Goal: Task Accomplishment & Management: Complete application form

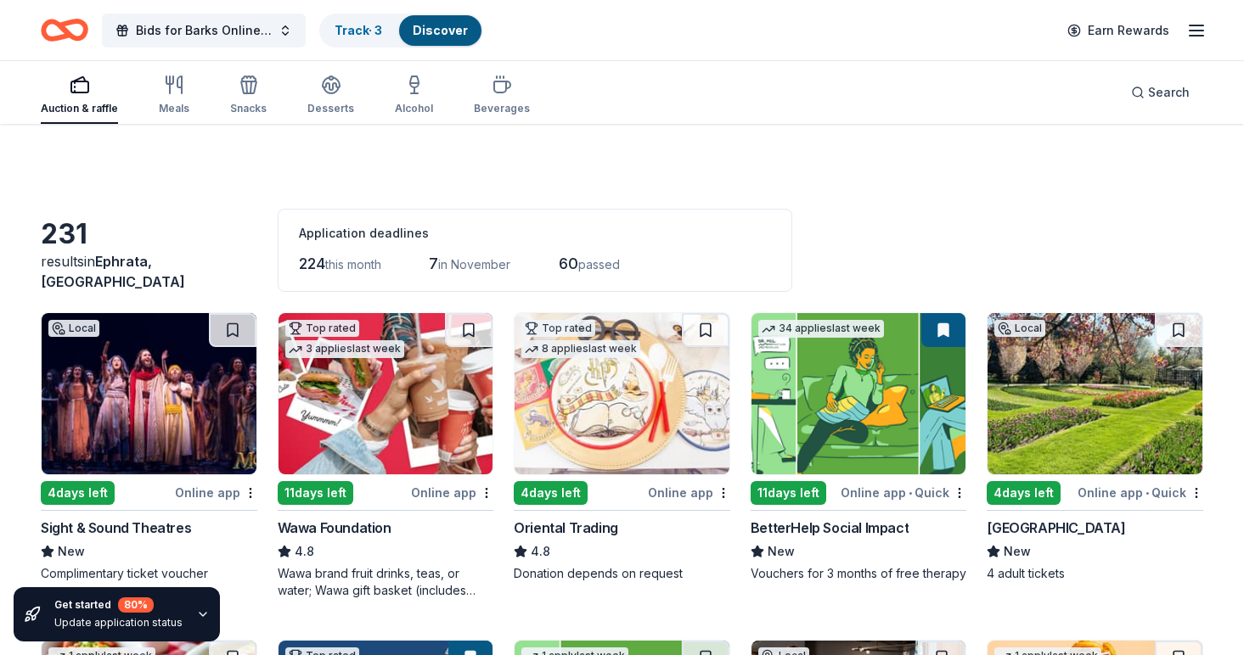
scroll to position [1654, 0]
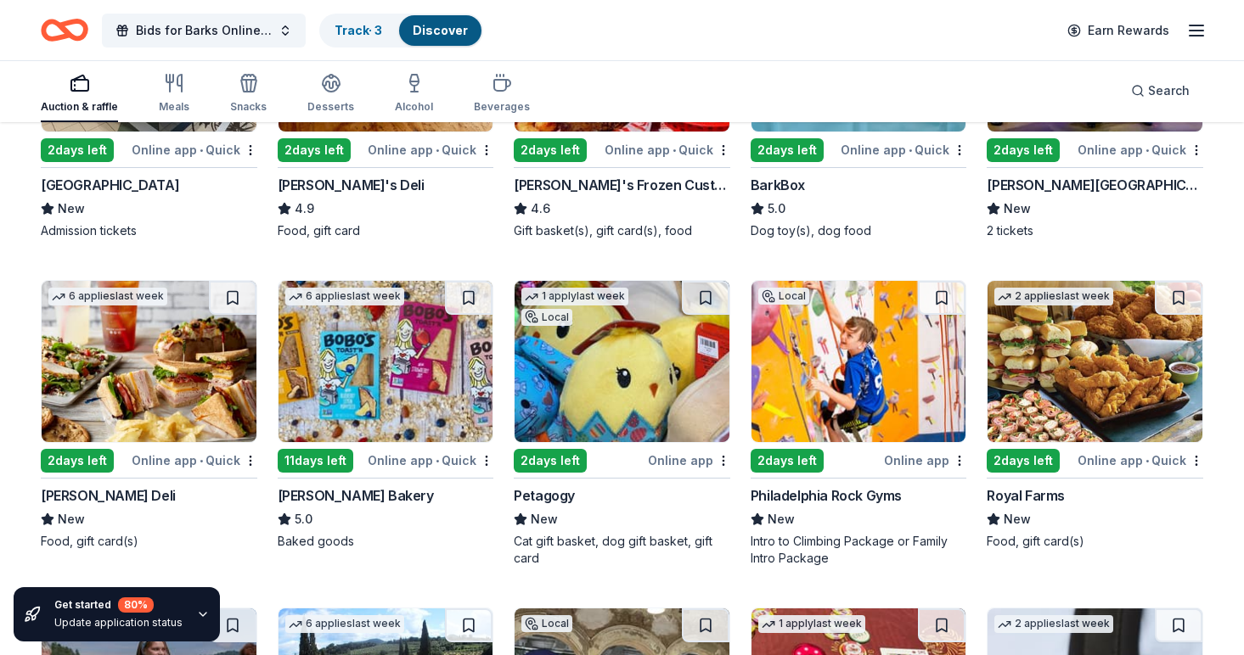
click at [428, 368] on img at bounding box center [385, 361] width 215 height 161
click at [656, 390] on img at bounding box center [621, 361] width 215 height 161
click at [864, 405] on img at bounding box center [858, 361] width 215 height 161
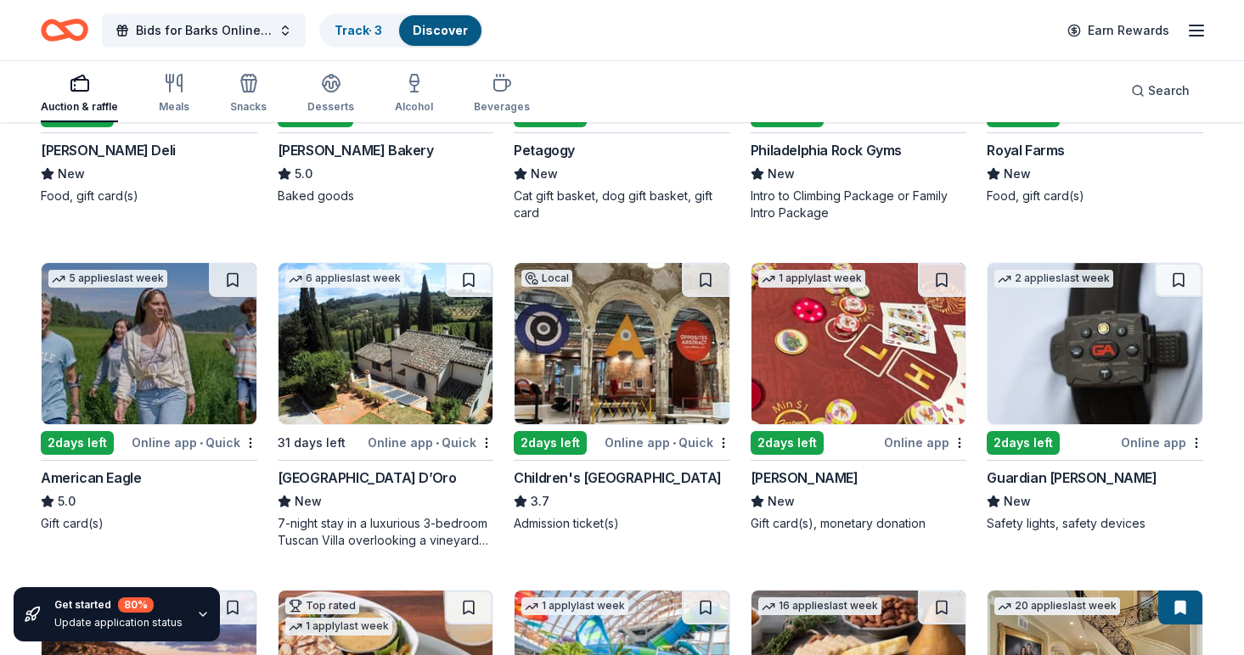
scroll to position [2003, 0]
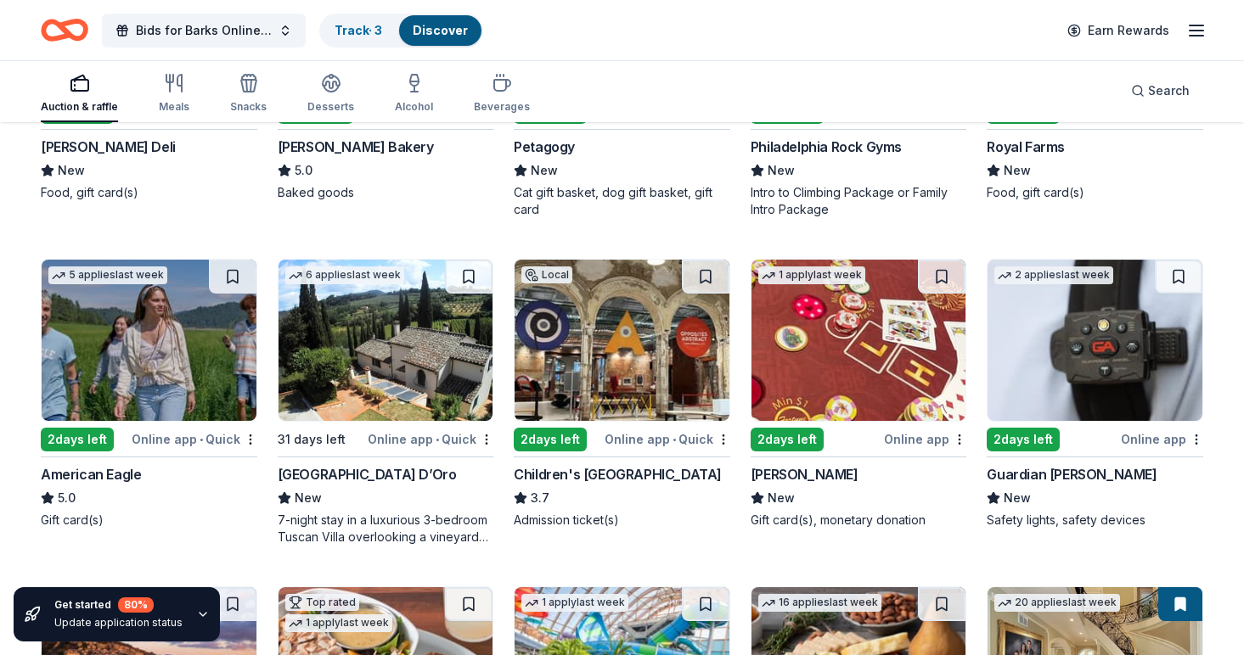
click at [458, 368] on img at bounding box center [385, 340] width 215 height 161
click at [851, 334] on img at bounding box center [858, 340] width 215 height 161
click at [1118, 377] on img at bounding box center [1094, 340] width 215 height 161
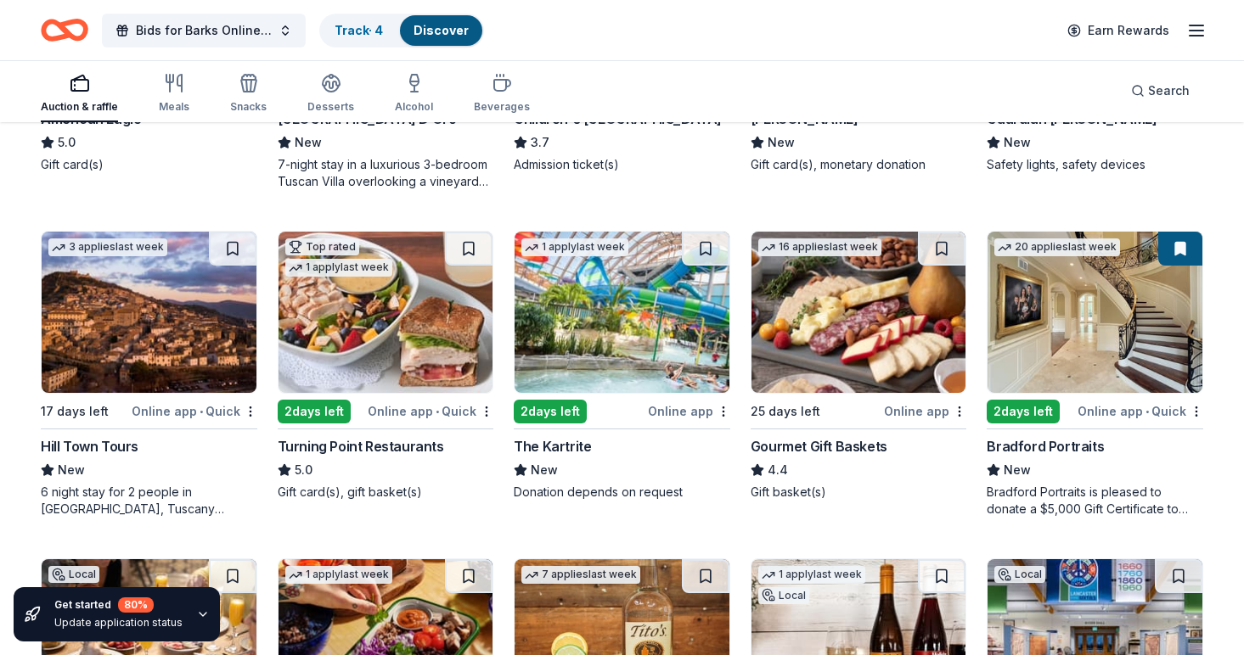
scroll to position [2357, 0]
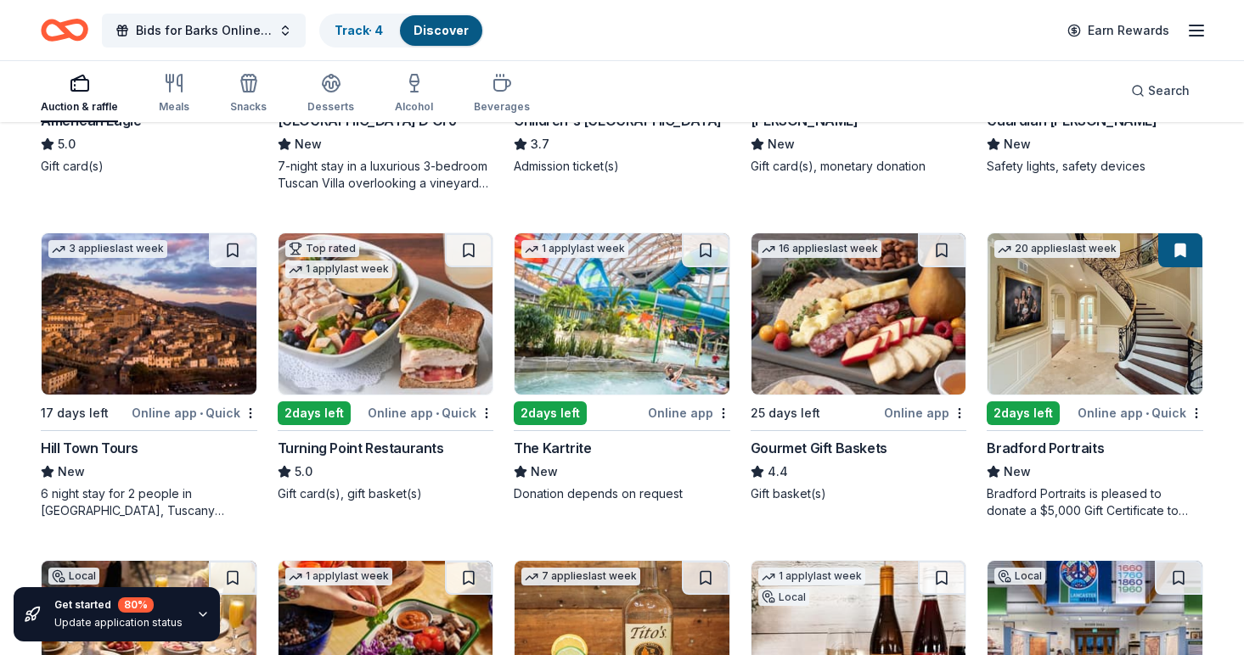
click at [176, 368] on img at bounding box center [149, 313] width 215 height 161
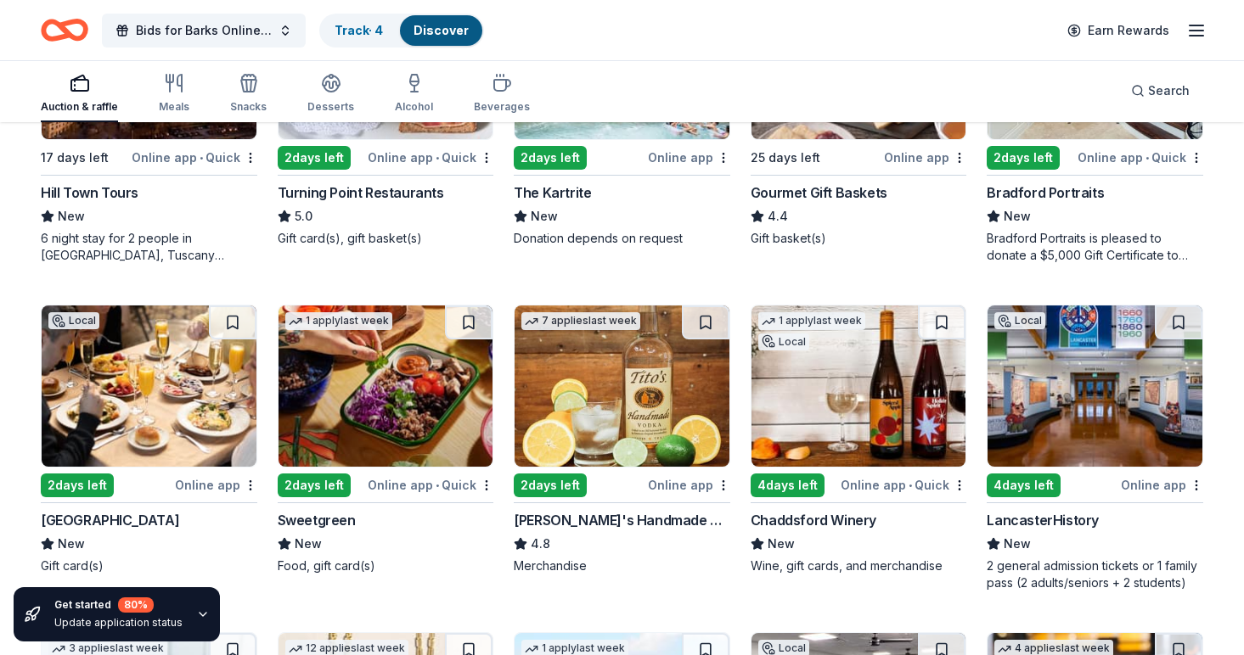
scroll to position [2623, 0]
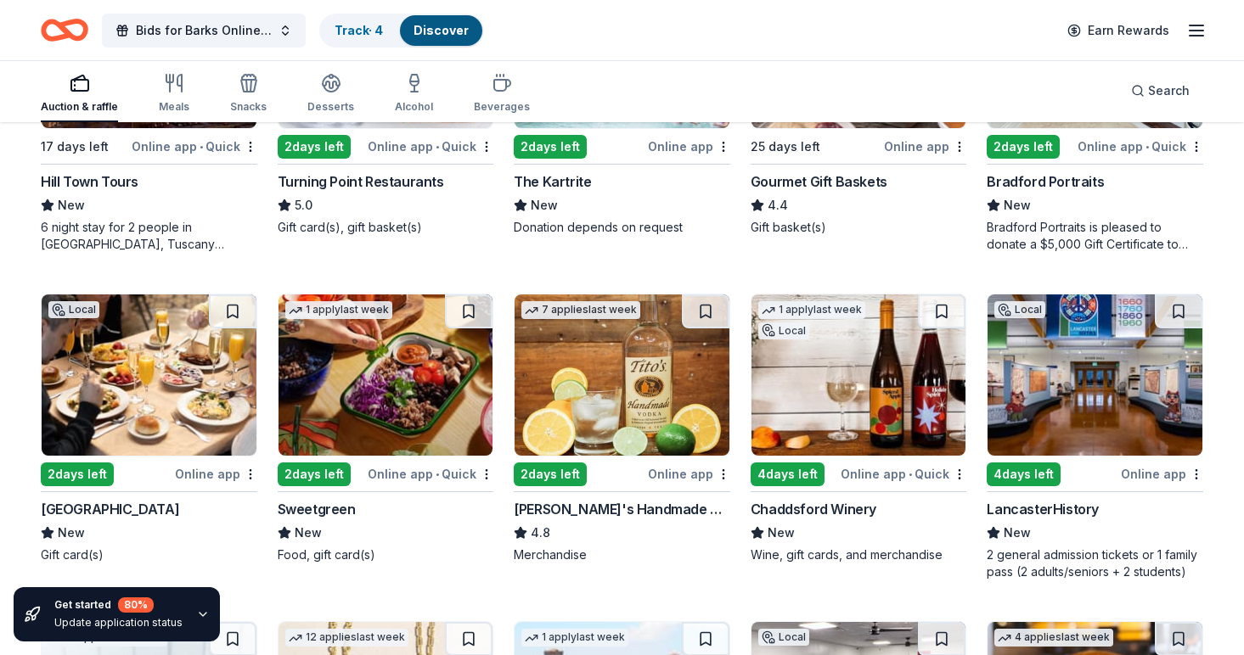
click at [613, 344] on img at bounding box center [621, 375] width 215 height 161
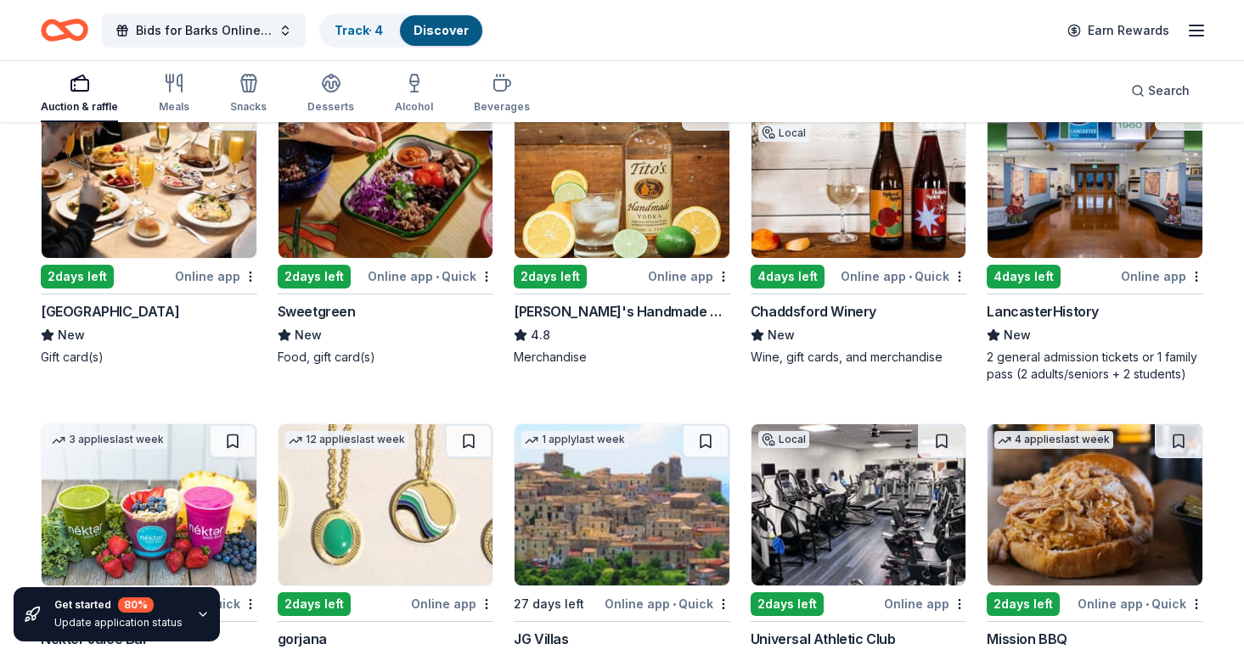
scroll to position [2960, 0]
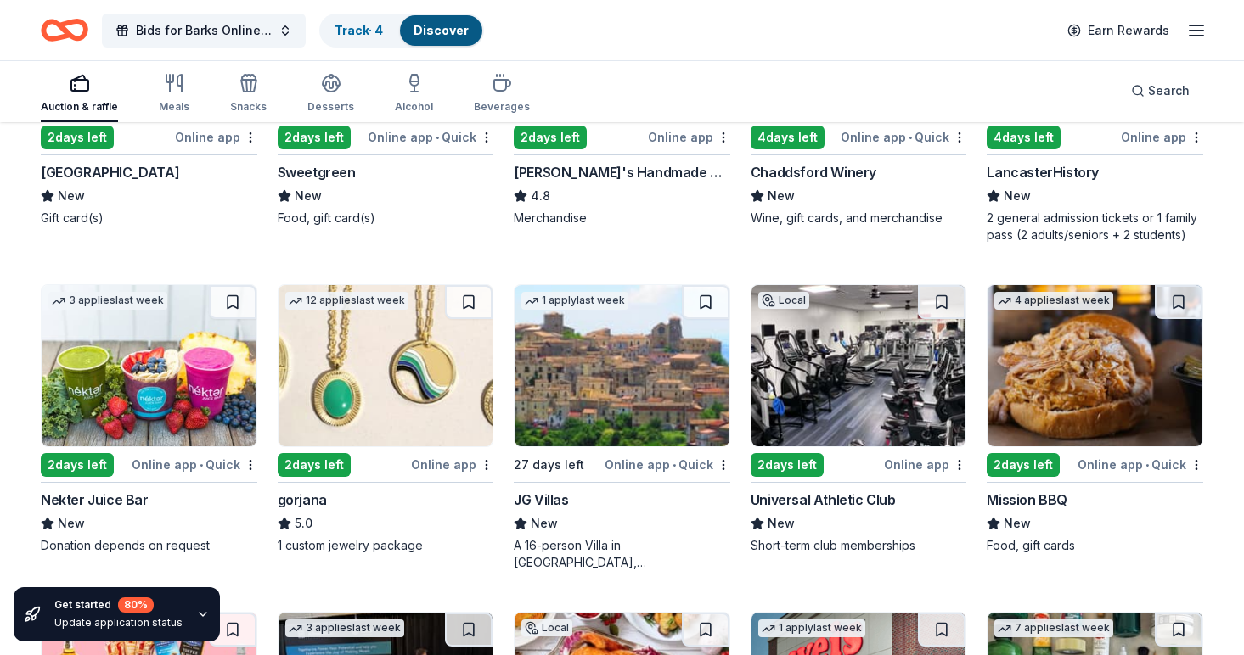
click at [453, 409] on img at bounding box center [385, 365] width 215 height 161
click at [872, 390] on img at bounding box center [858, 365] width 215 height 161
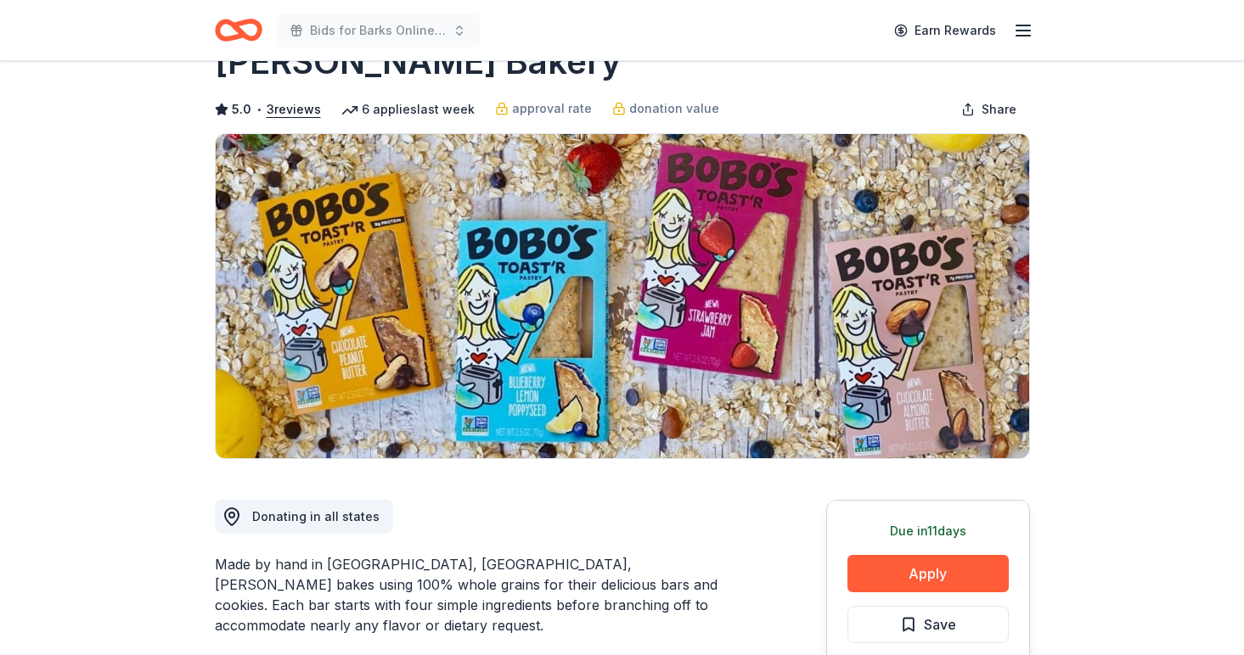
scroll to position [59, 0]
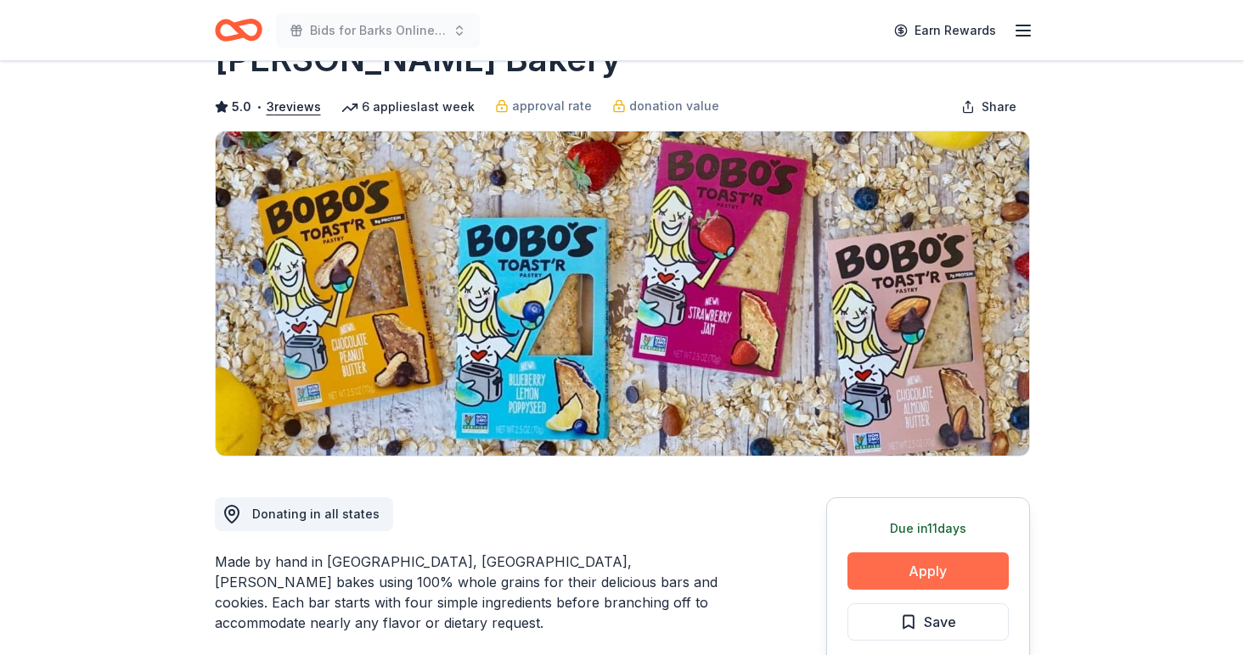
click at [866, 576] on button "Apply" at bounding box center [927, 571] width 161 height 37
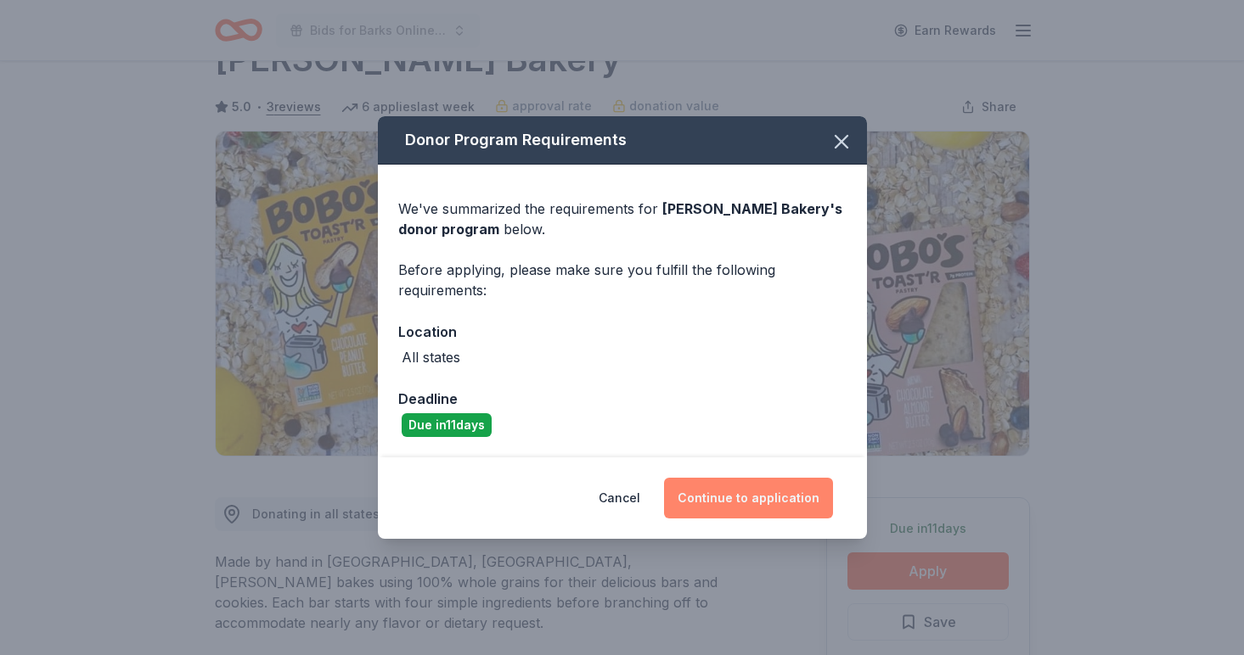
click at [777, 488] on button "Continue to application" at bounding box center [748, 498] width 169 height 41
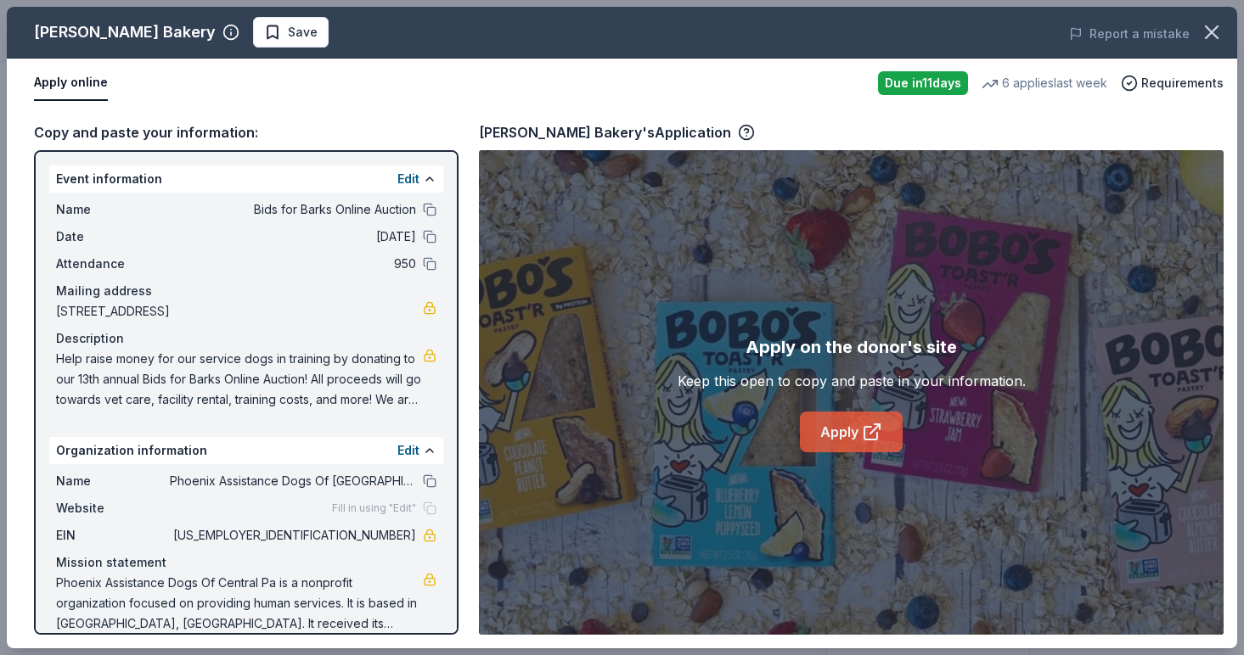
click at [857, 445] on link "Apply" at bounding box center [851, 432] width 103 height 41
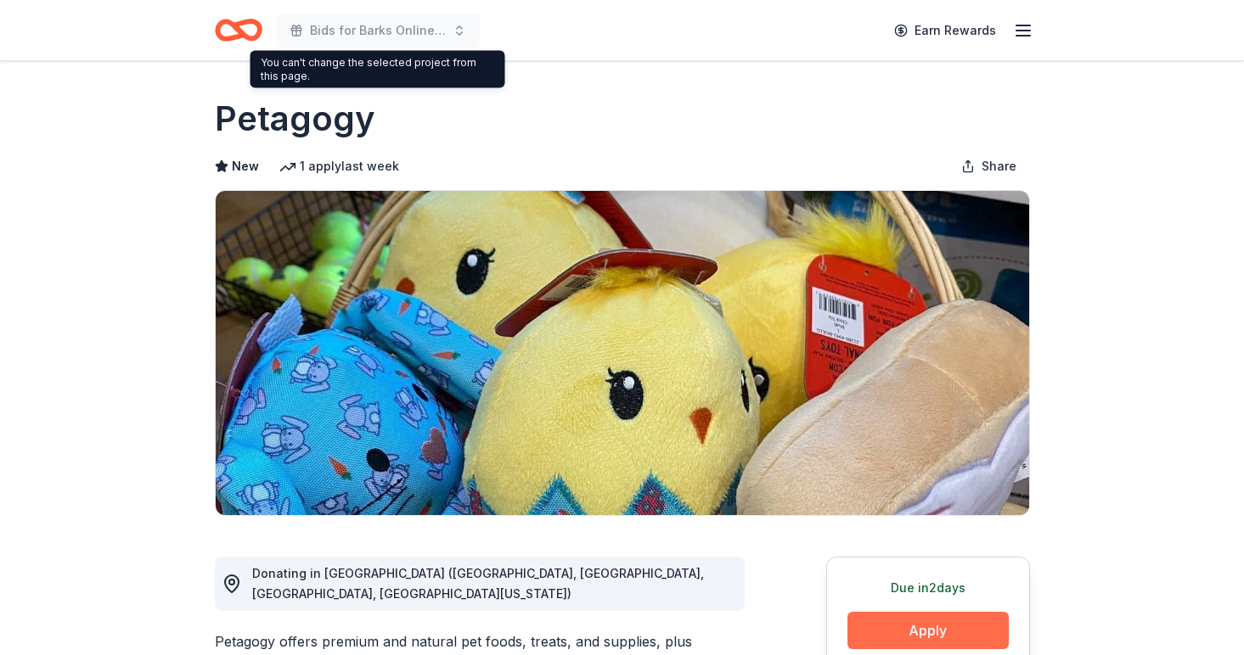
click at [866, 626] on button "Apply" at bounding box center [927, 630] width 161 height 37
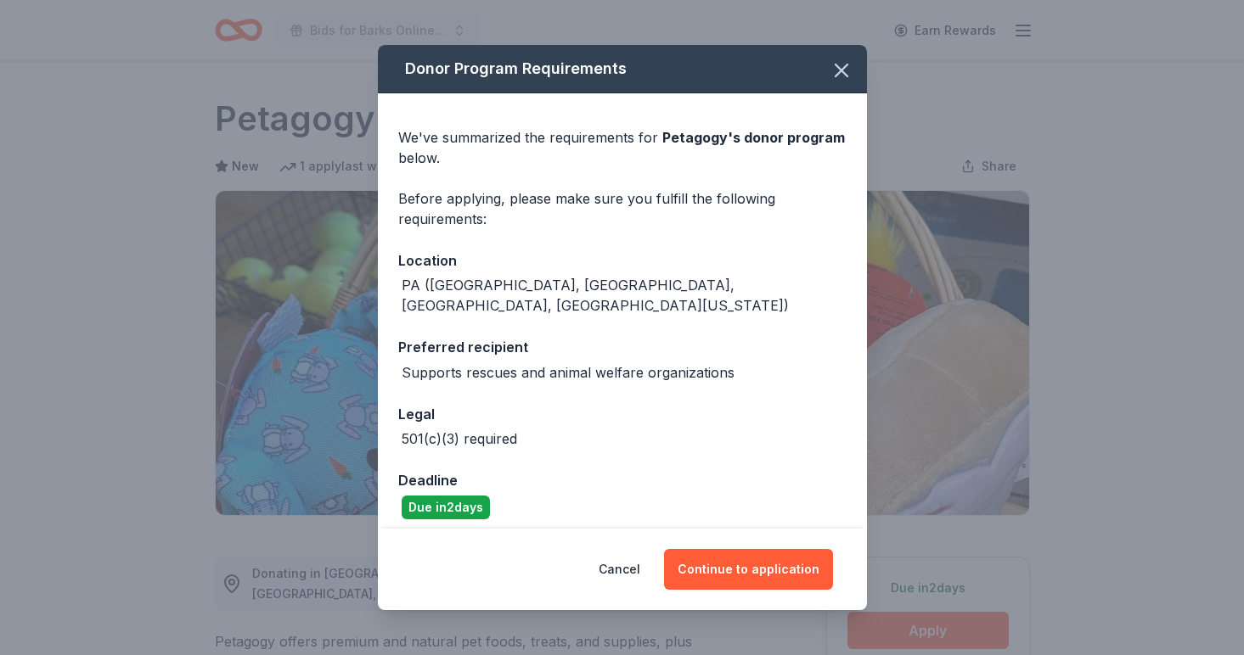
click at [773, 541] on div "Cancel Continue to application" at bounding box center [622, 569] width 489 height 81
click at [769, 560] on button "Continue to application" at bounding box center [748, 569] width 169 height 41
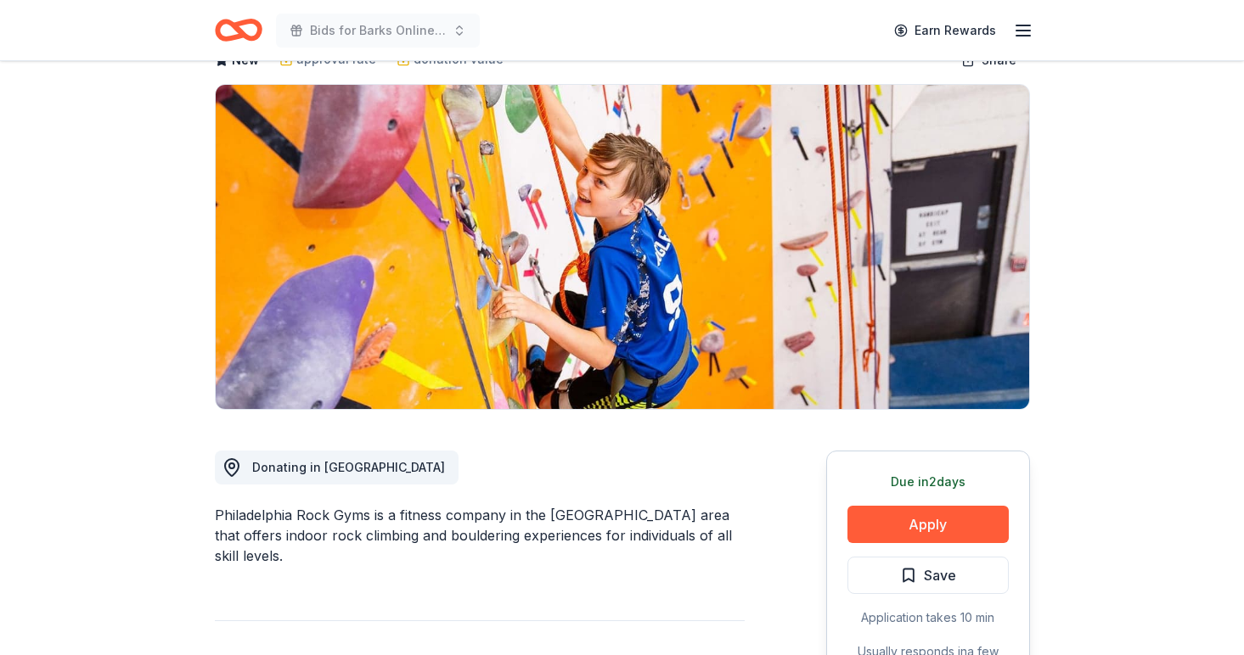
scroll to position [136, 0]
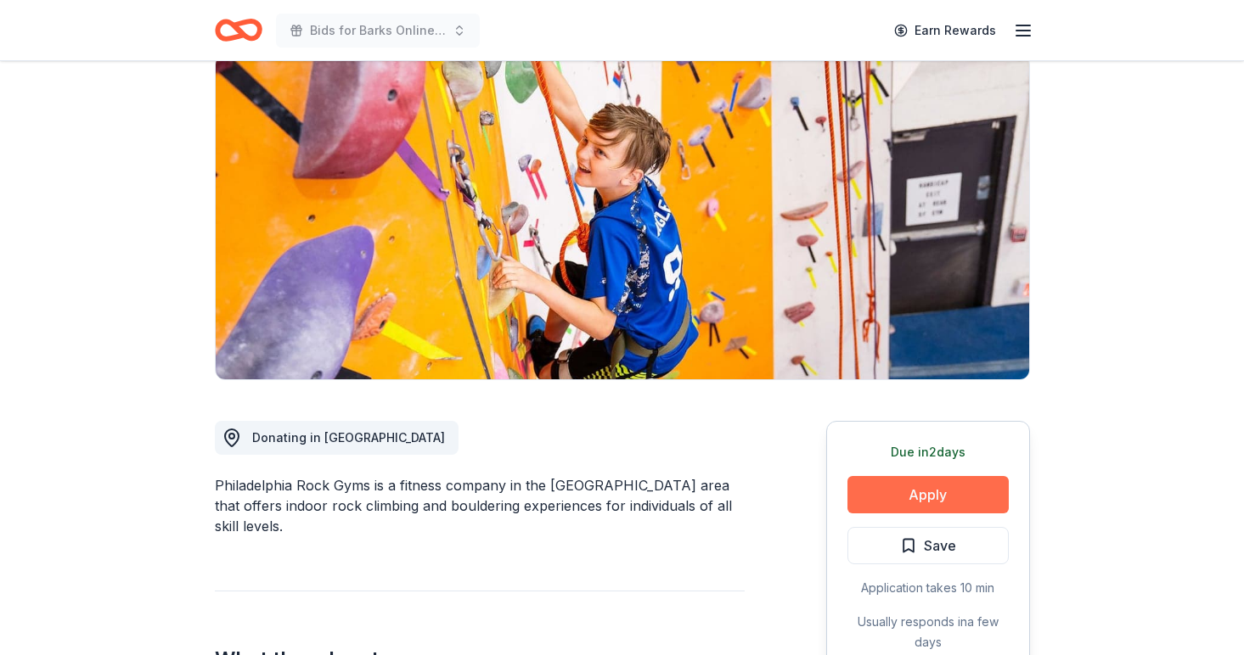
click at [888, 487] on button "Apply" at bounding box center [927, 494] width 161 height 37
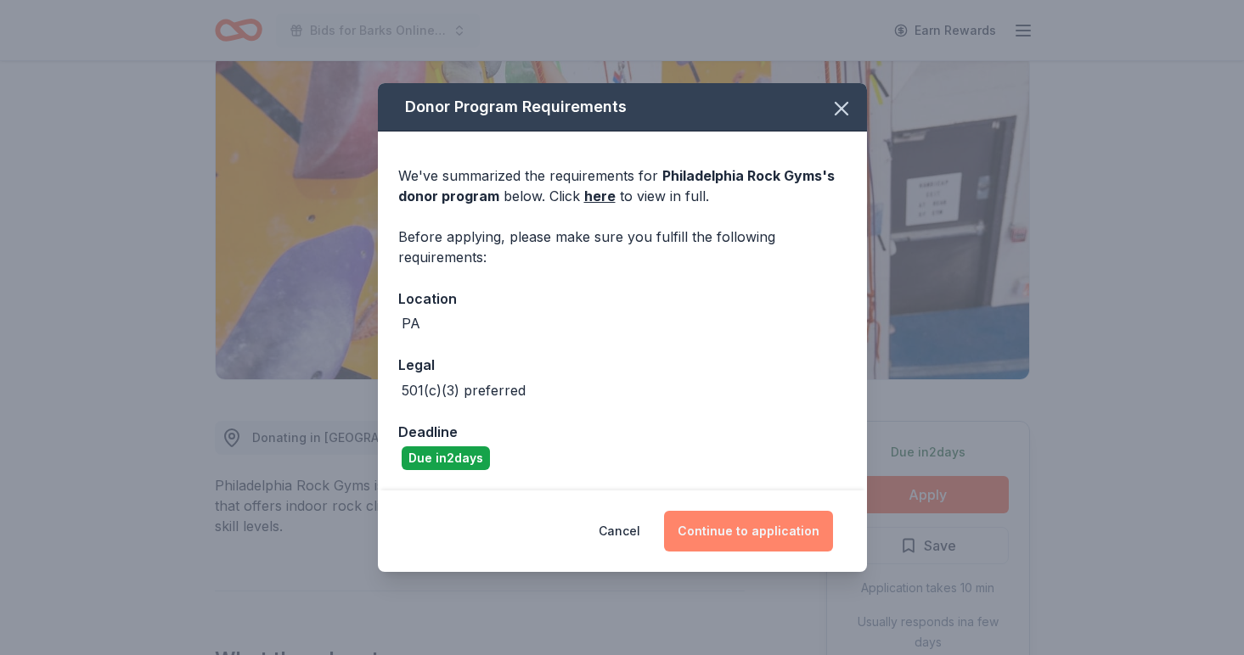
click at [710, 528] on button "Continue to application" at bounding box center [748, 531] width 169 height 41
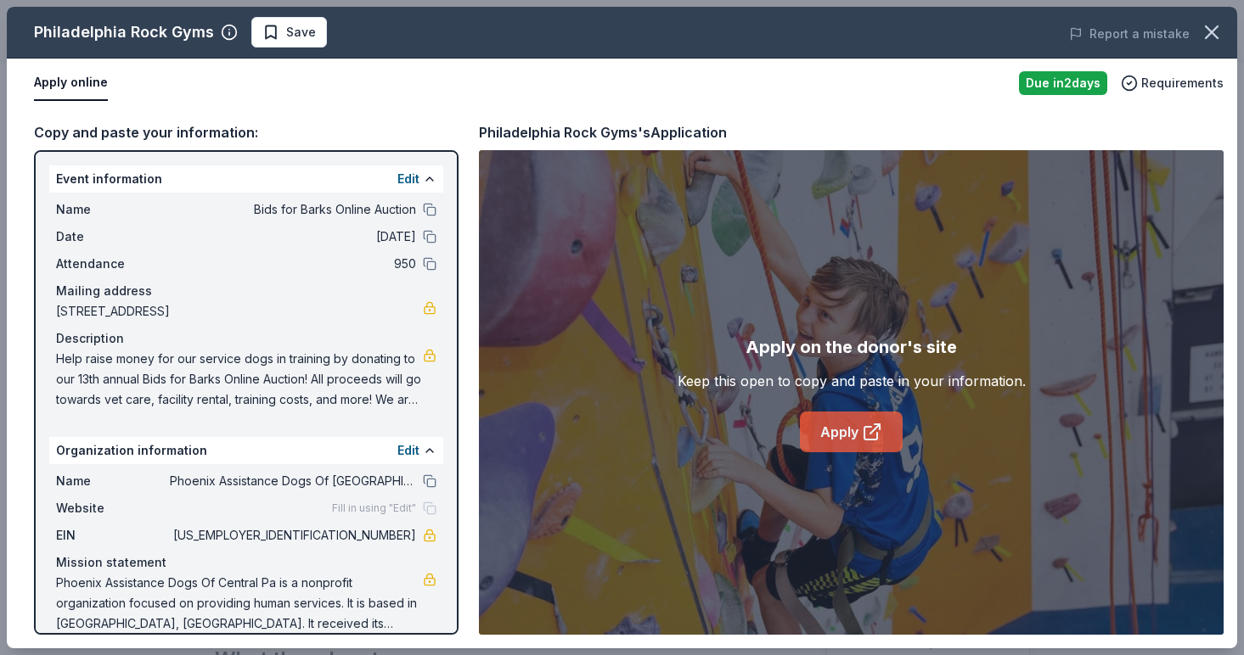
click at [836, 419] on link "Apply" at bounding box center [851, 432] width 103 height 41
click at [840, 435] on link "Apply" at bounding box center [851, 432] width 103 height 41
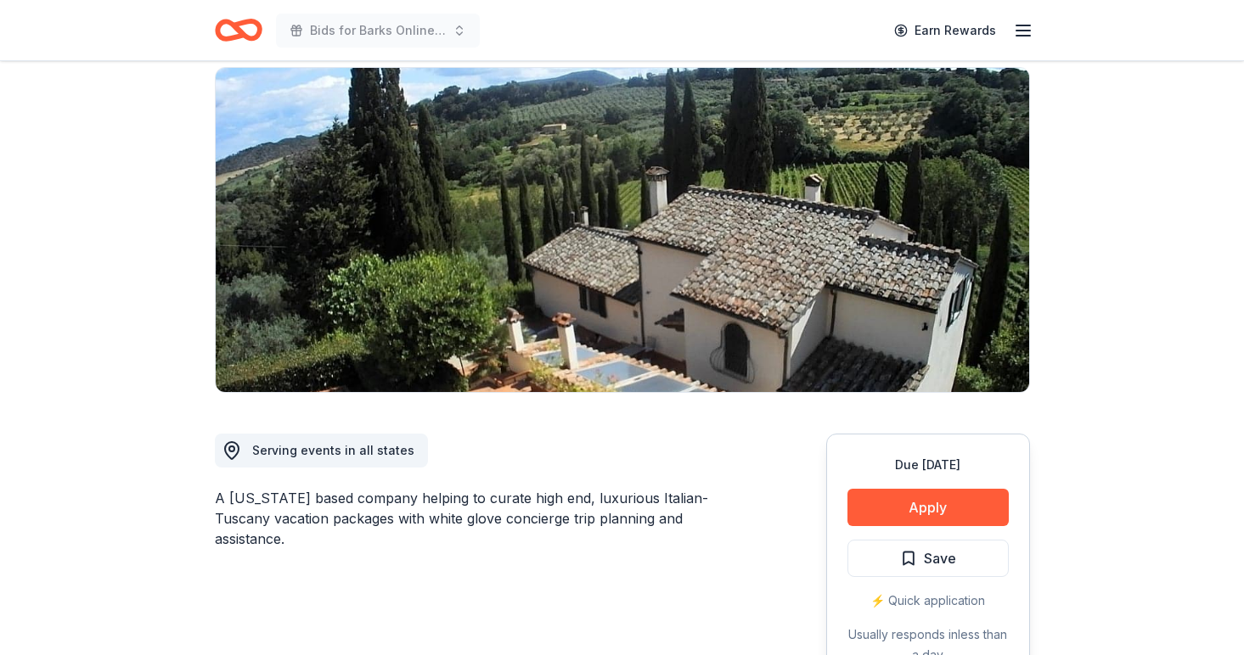
scroll to position [122, 0]
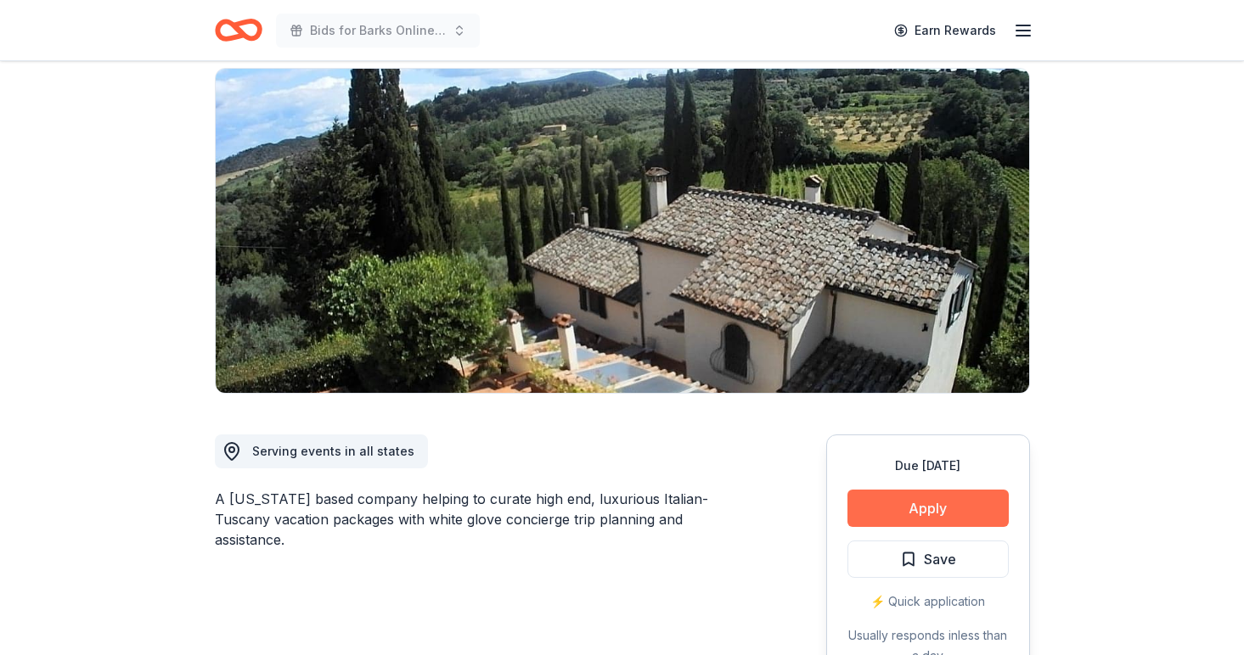
click at [964, 504] on button "Apply" at bounding box center [927, 508] width 161 height 37
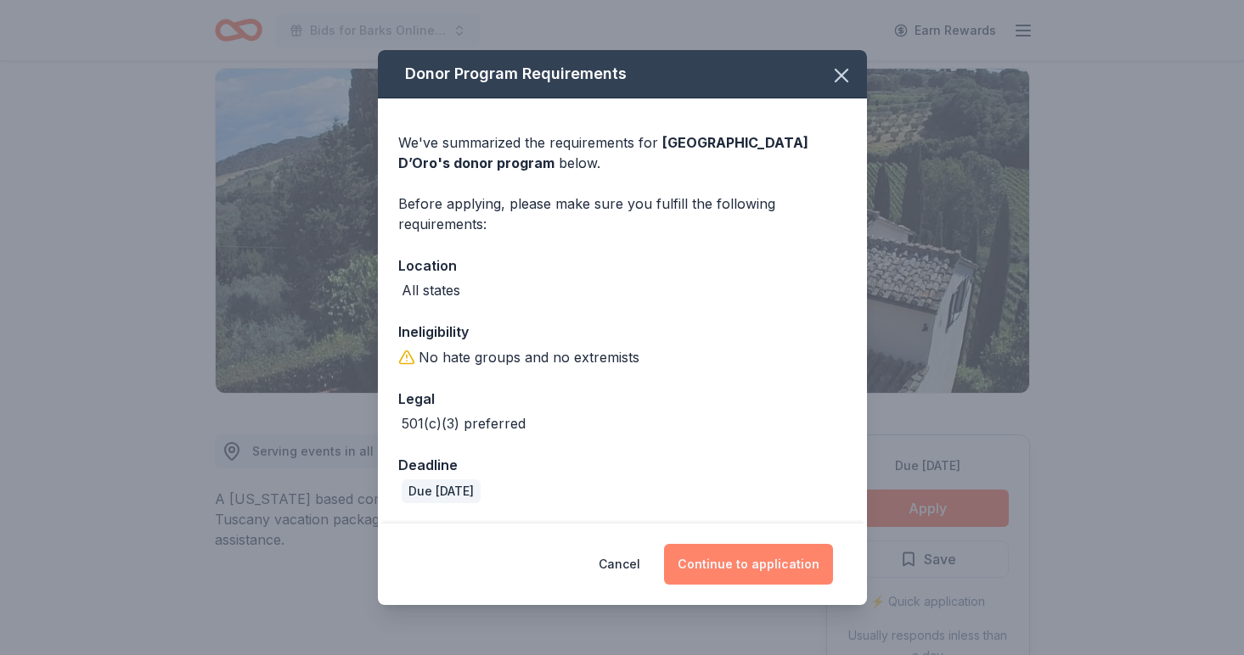
click at [784, 571] on button "Continue to application" at bounding box center [748, 564] width 169 height 41
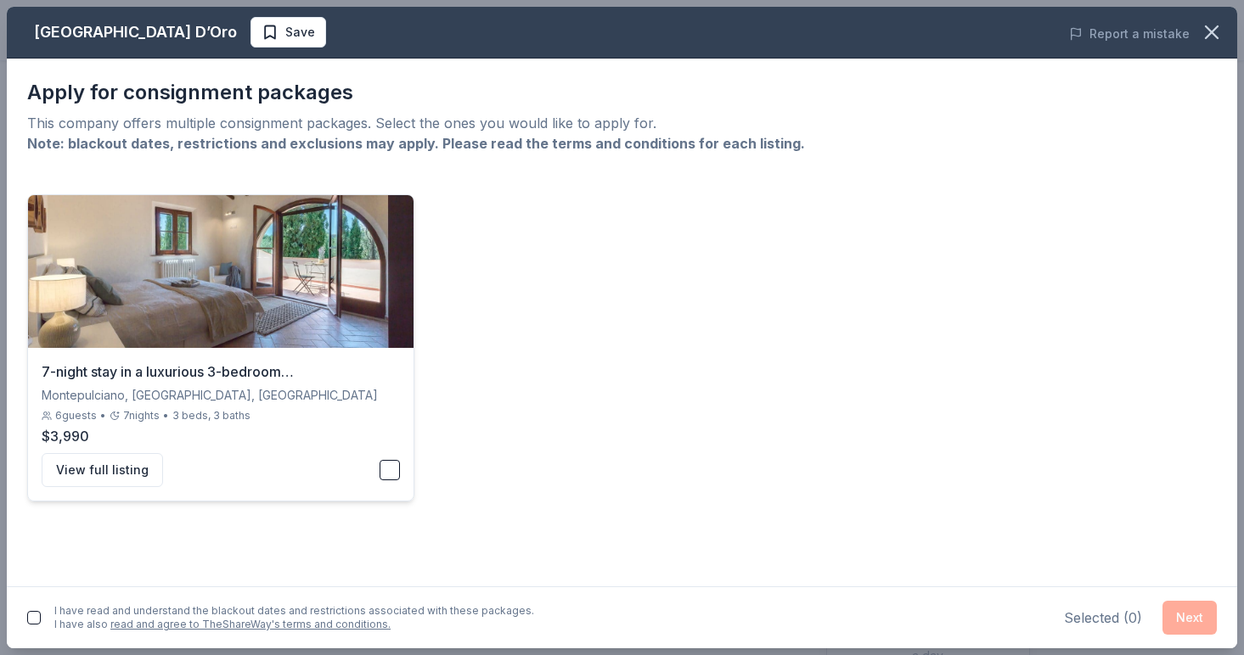
click at [394, 470] on button "button" at bounding box center [389, 470] width 20 height 20
click at [1182, 610] on button "Next" at bounding box center [1189, 618] width 54 height 34
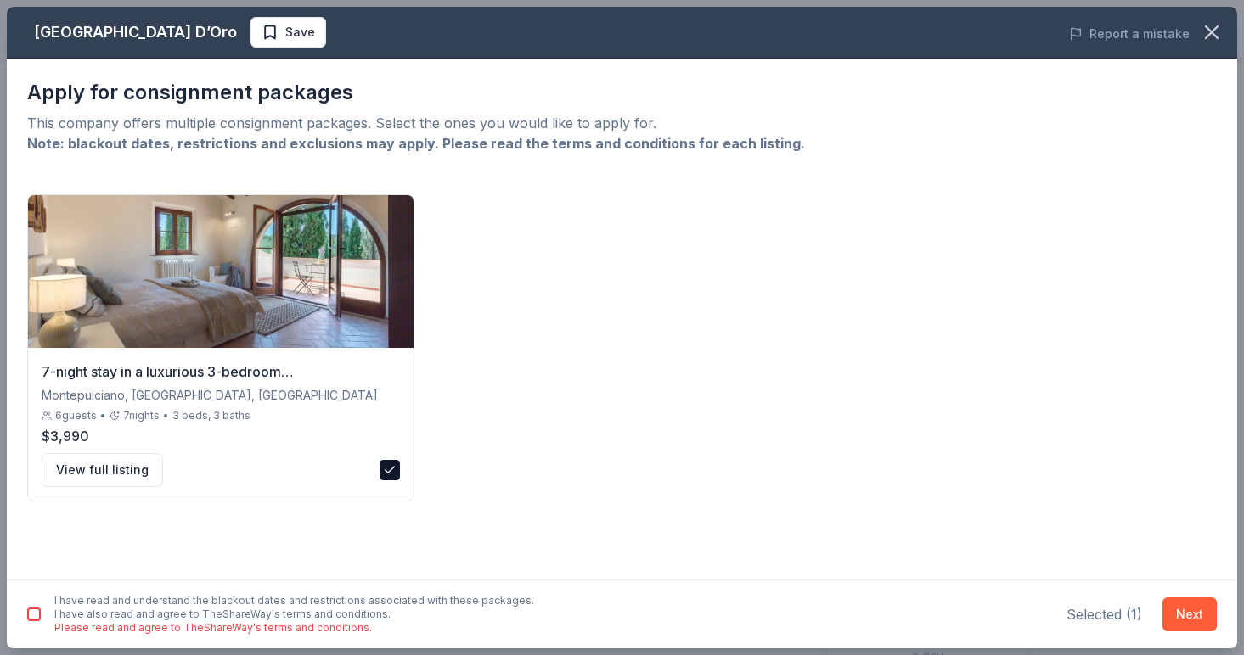
click at [45, 616] on div "I have read and understand the blackout dates and restrictions associated with …" at bounding box center [280, 614] width 507 height 41
click at [33, 615] on button "button" at bounding box center [34, 615] width 14 height 14
click at [1184, 608] on button "Next" at bounding box center [1189, 615] width 54 height 34
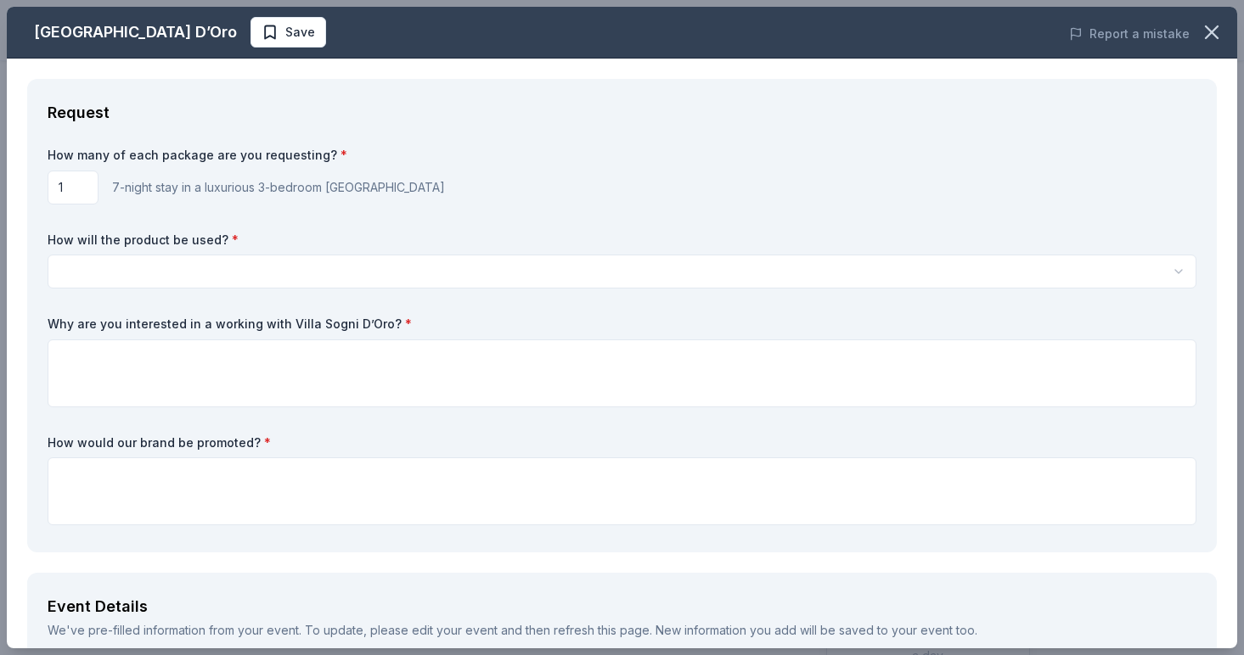
click at [207, 273] on html "Bids for Barks Online Auction Earn Rewards Due in 31 days Share Villa Sogni D’O…" at bounding box center [622, 205] width 1244 height 655
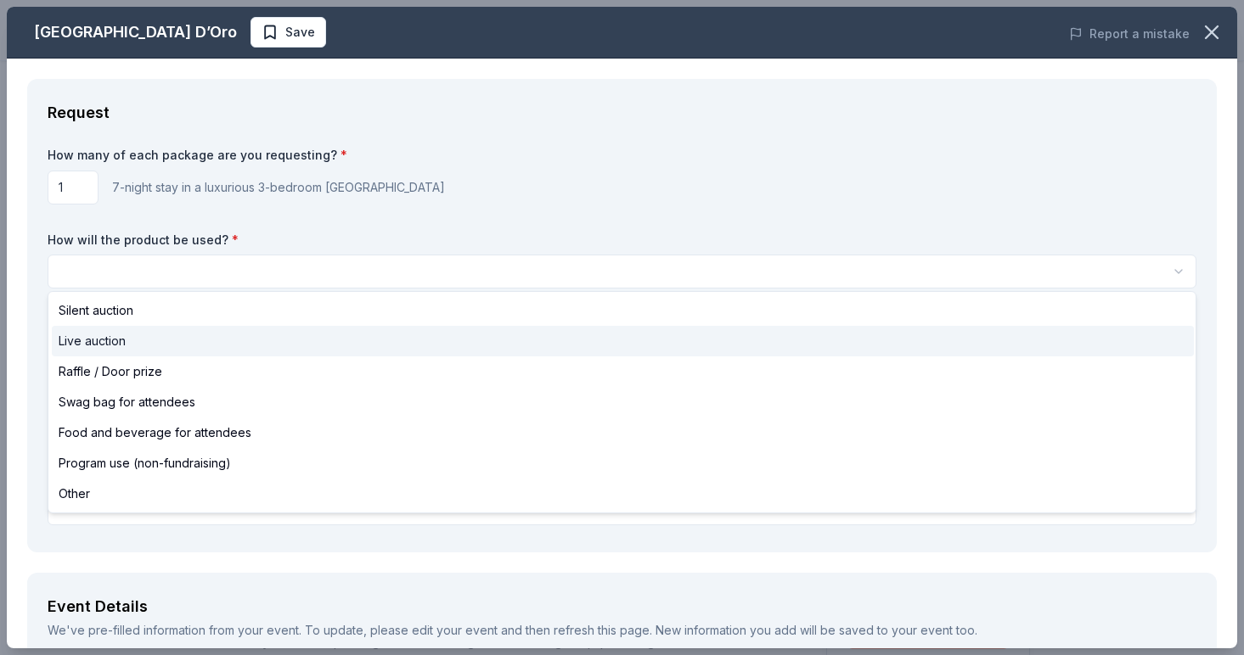
select select "liveAuction"
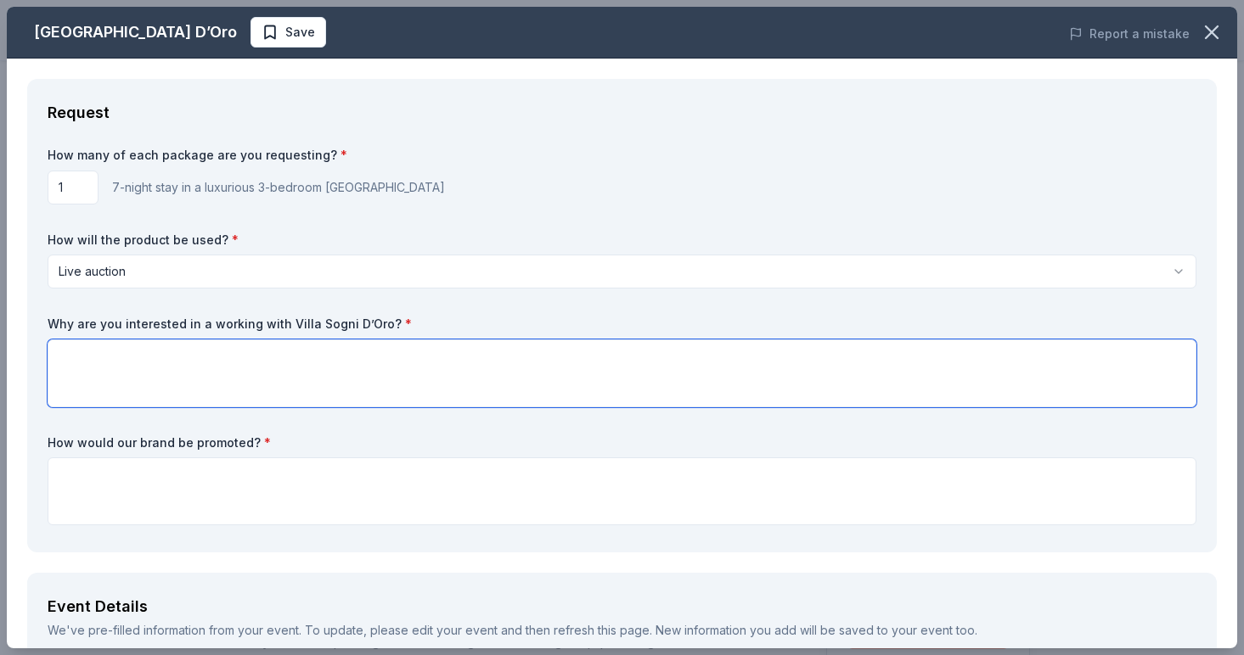
click at [184, 362] on textarea at bounding box center [622, 374] width 1149 height 68
paste textarea "Dear PAD Supporter, Phoenix Assistance Dogs of Central PA’s mission is to locat…"
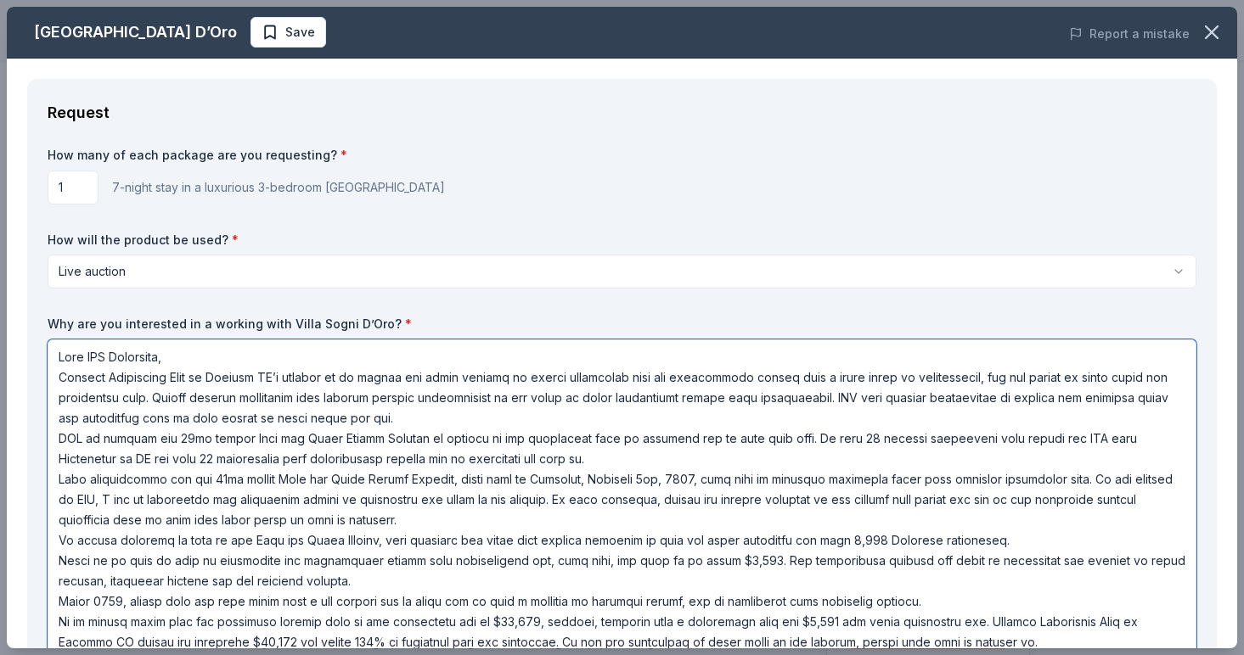
scroll to position [351, 0]
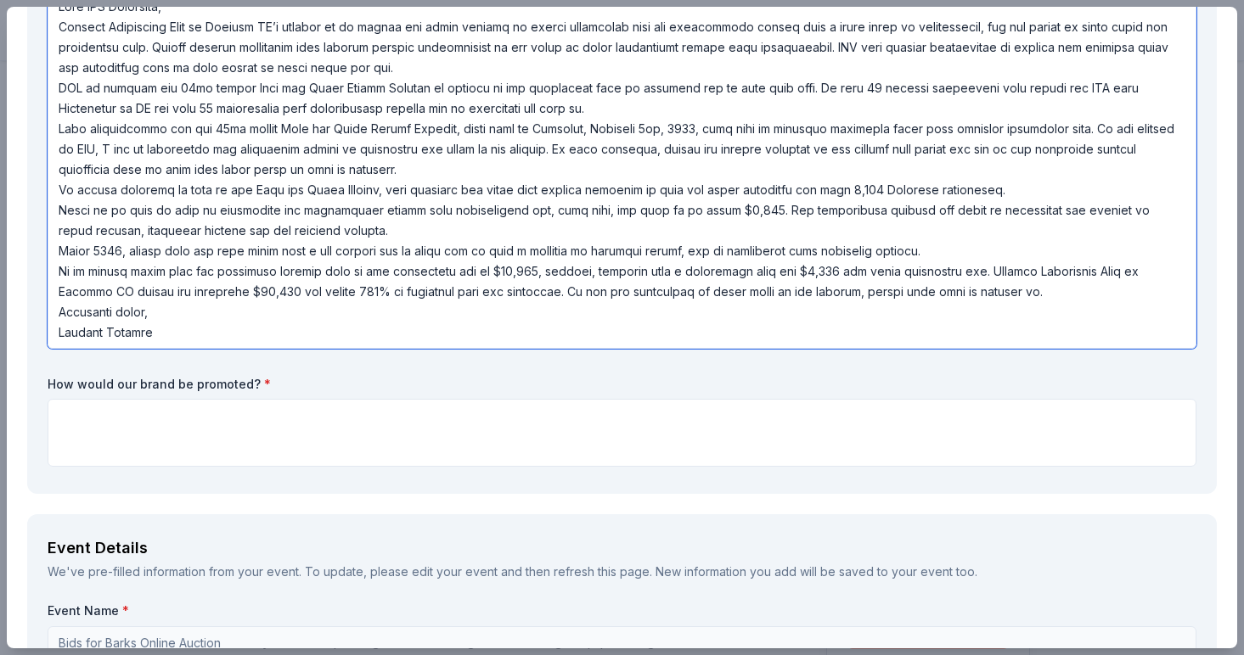
type textarea "Dear PAD Supporter, Phoenix Assistance Dogs of Central PA’s mission is to locat…"
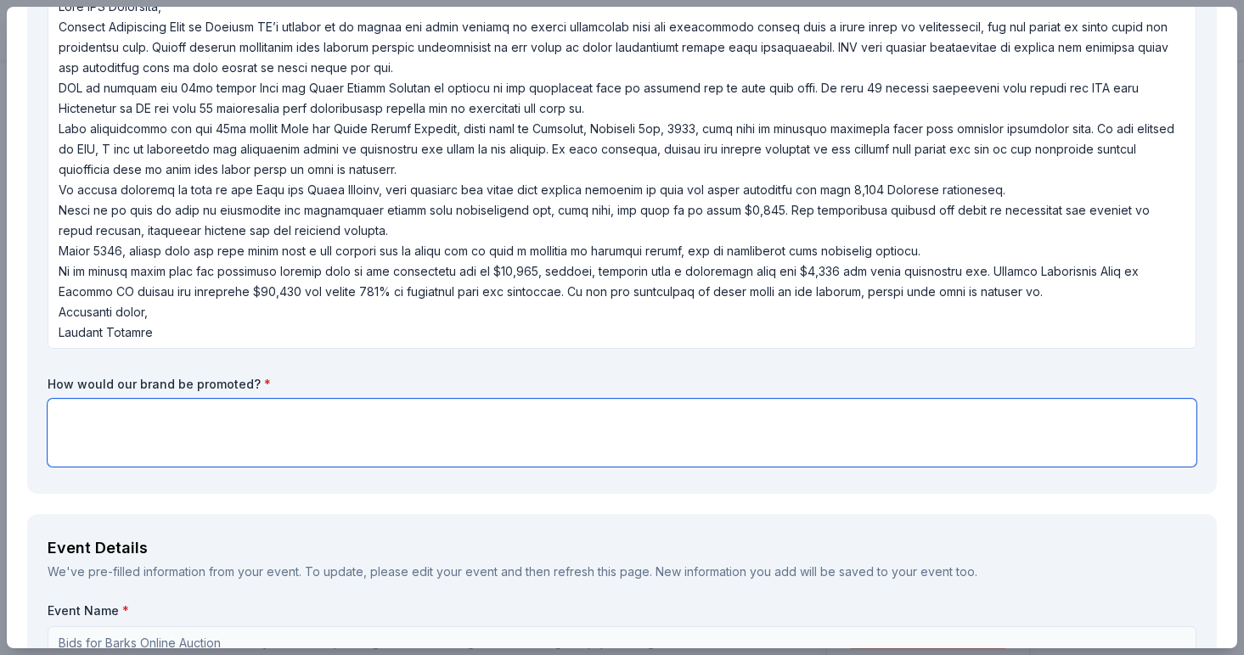
click at [186, 432] on textarea at bounding box center [622, 433] width 1149 height 68
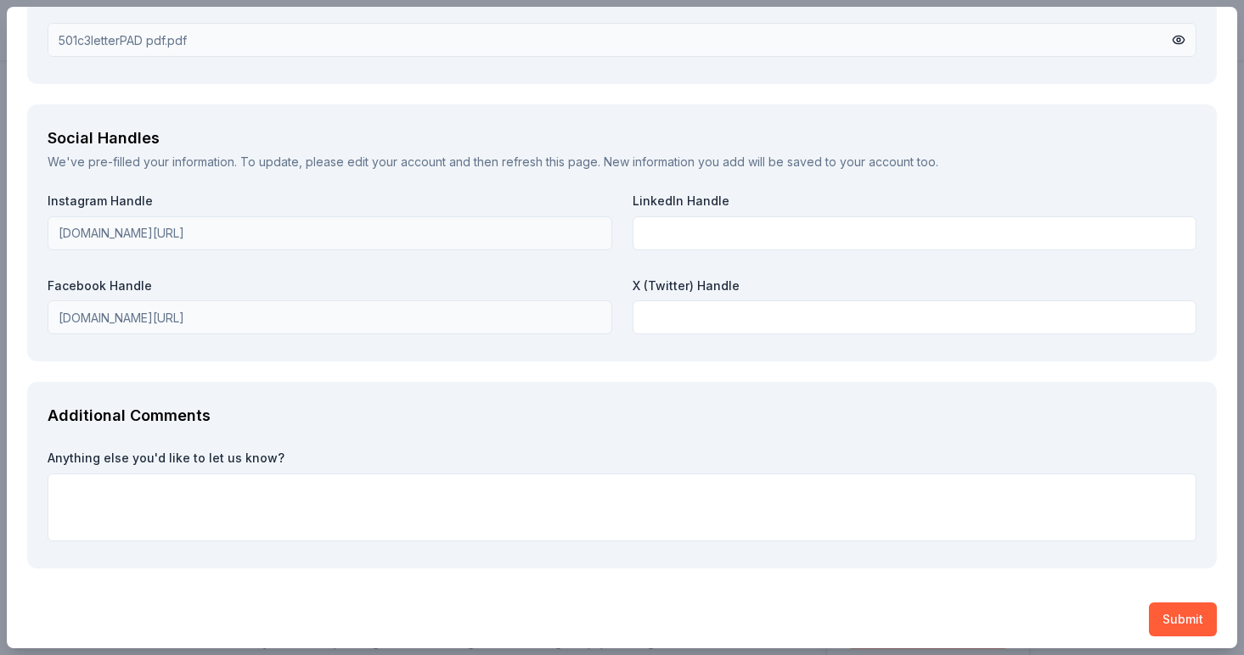
scroll to position [2130, 0]
type textarea "Social Media"
click at [1187, 604] on button "Submit" at bounding box center [1183, 621] width 68 height 34
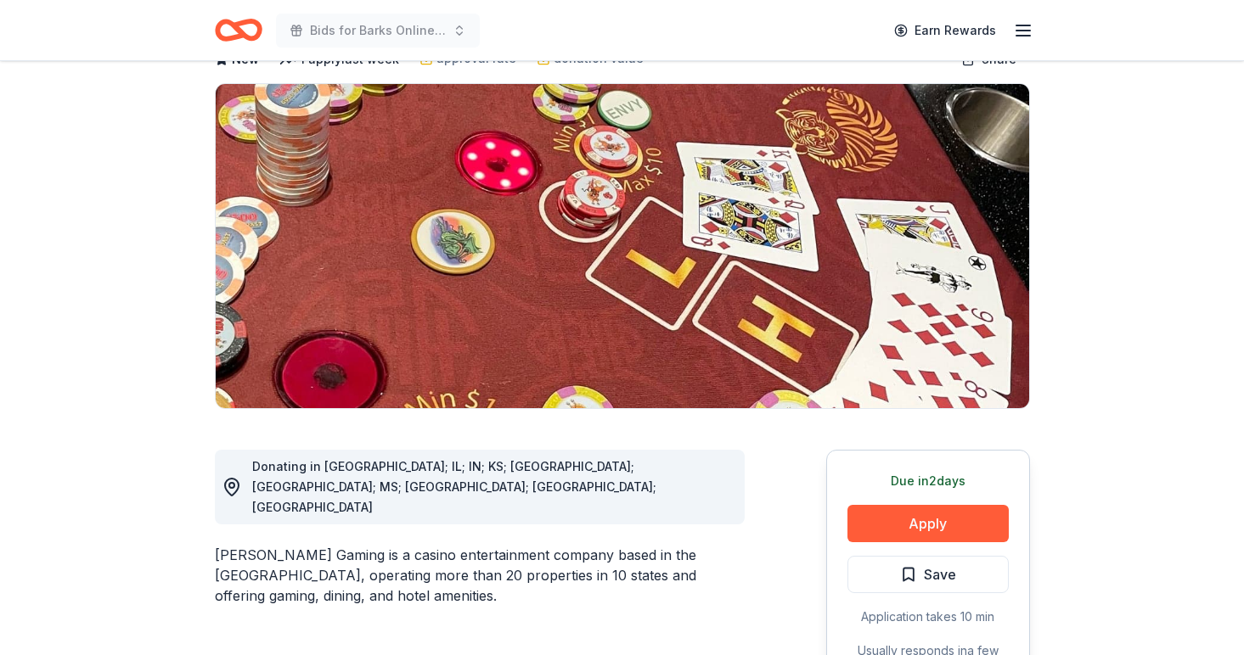
scroll to position [108, 0]
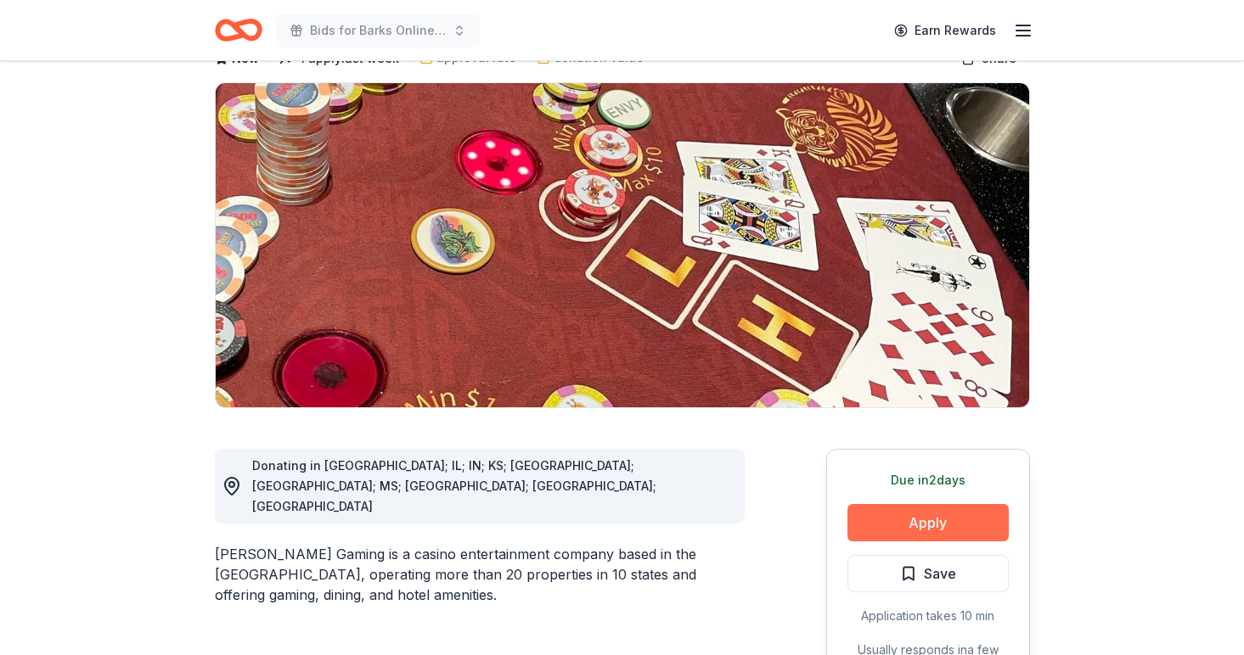
click at [924, 529] on button "Apply" at bounding box center [927, 522] width 161 height 37
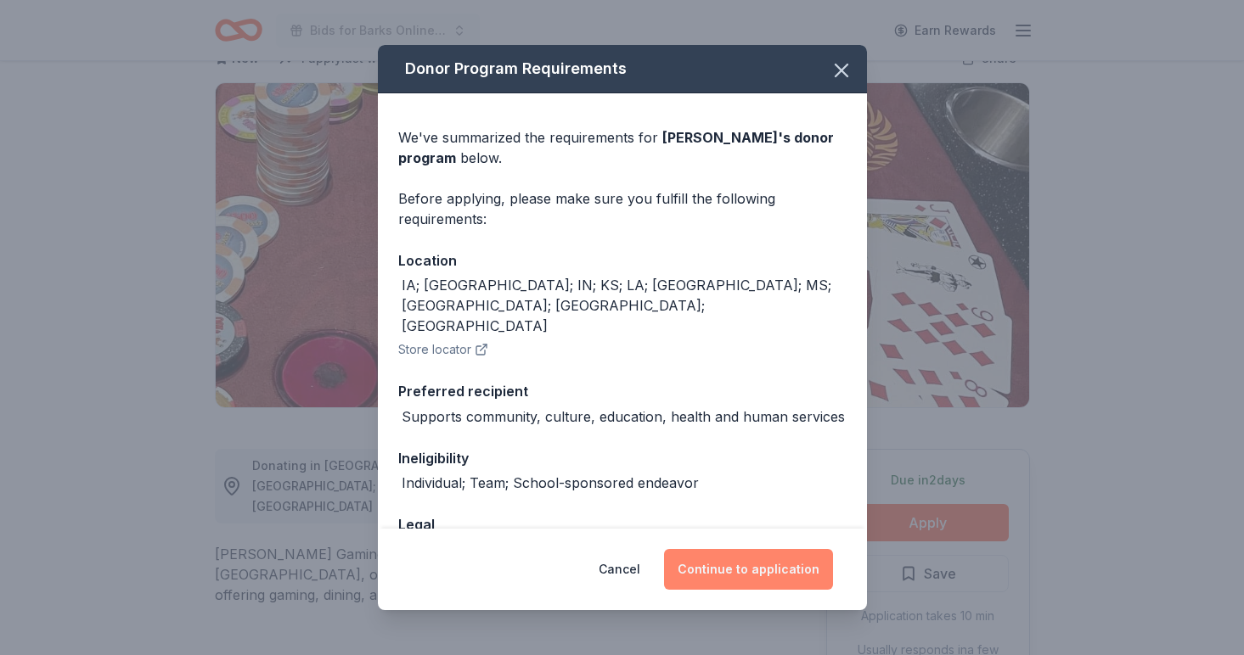
click at [793, 572] on button "Continue to application" at bounding box center [748, 569] width 169 height 41
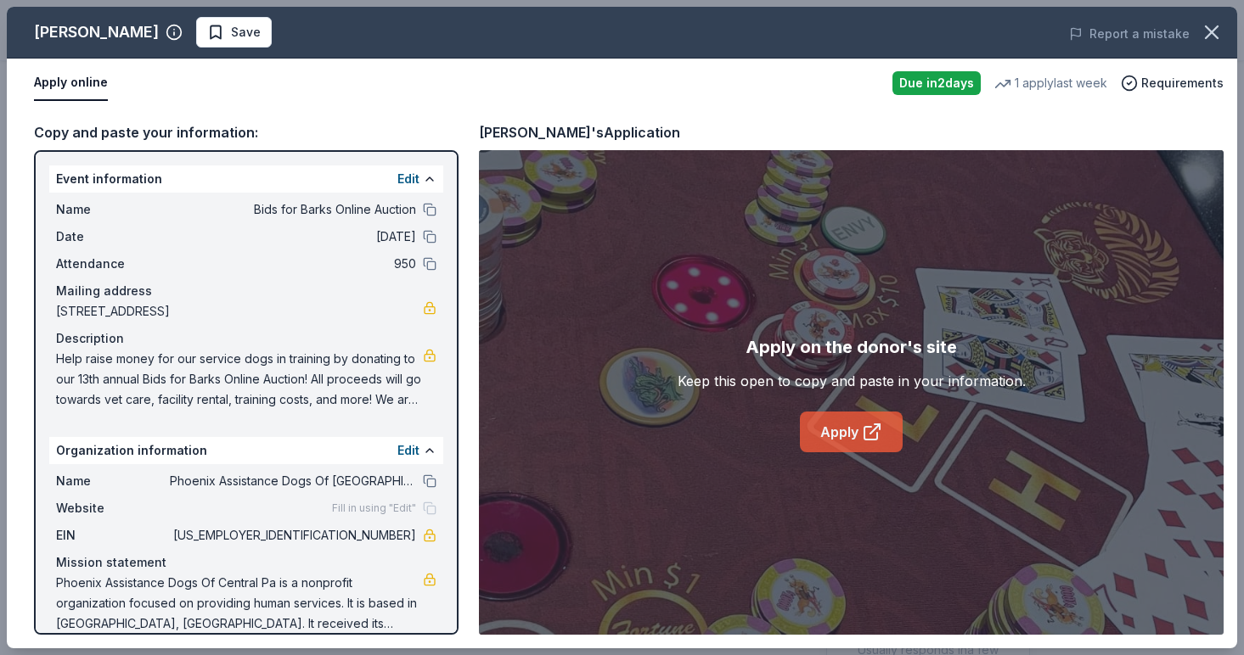
click at [864, 424] on icon at bounding box center [872, 432] width 20 height 20
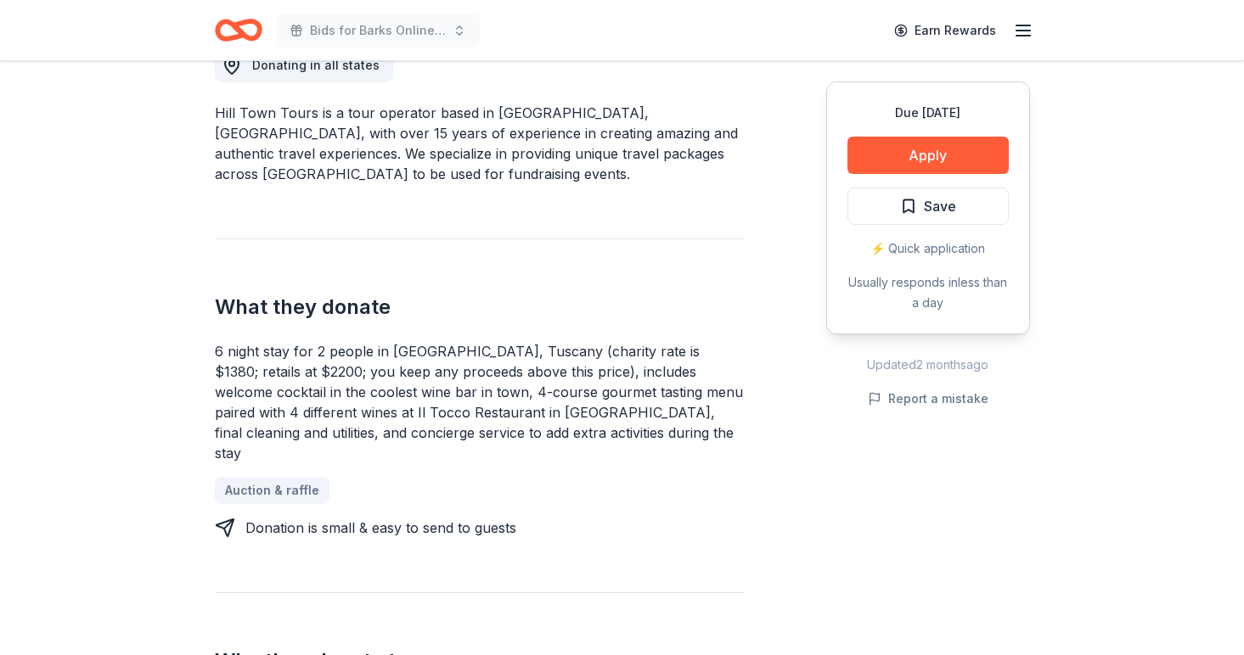
scroll to position [515, 0]
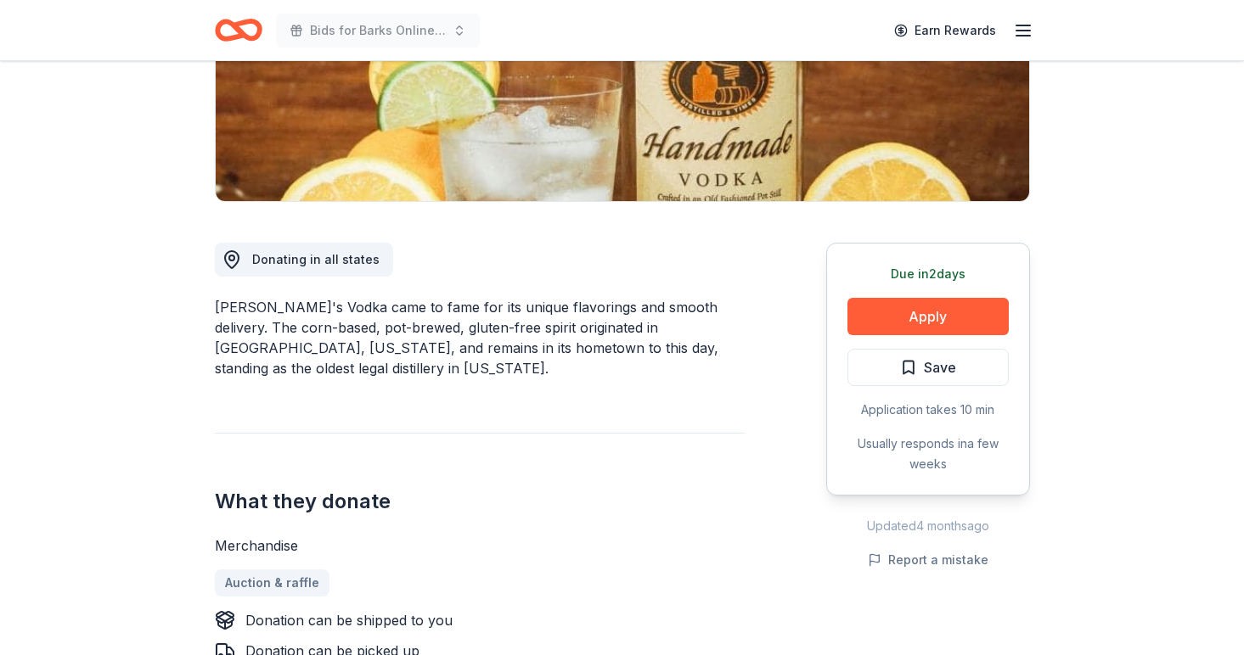
scroll to position [335, 0]
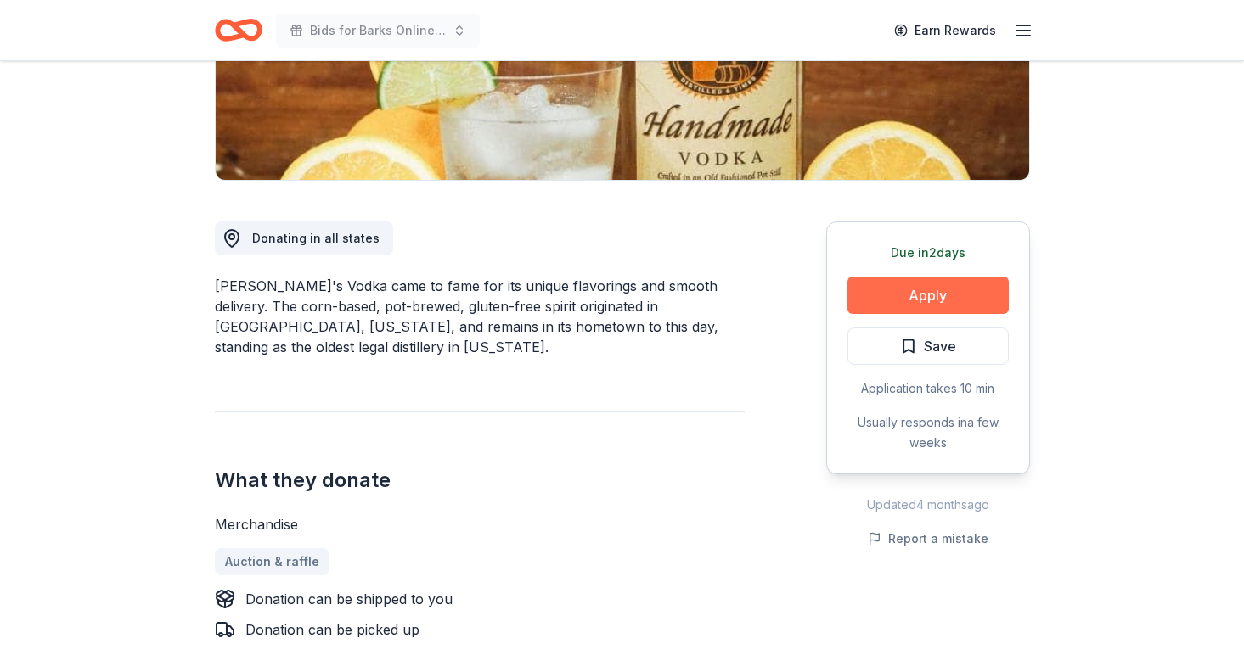
click at [919, 297] on button "Apply" at bounding box center [927, 295] width 161 height 37
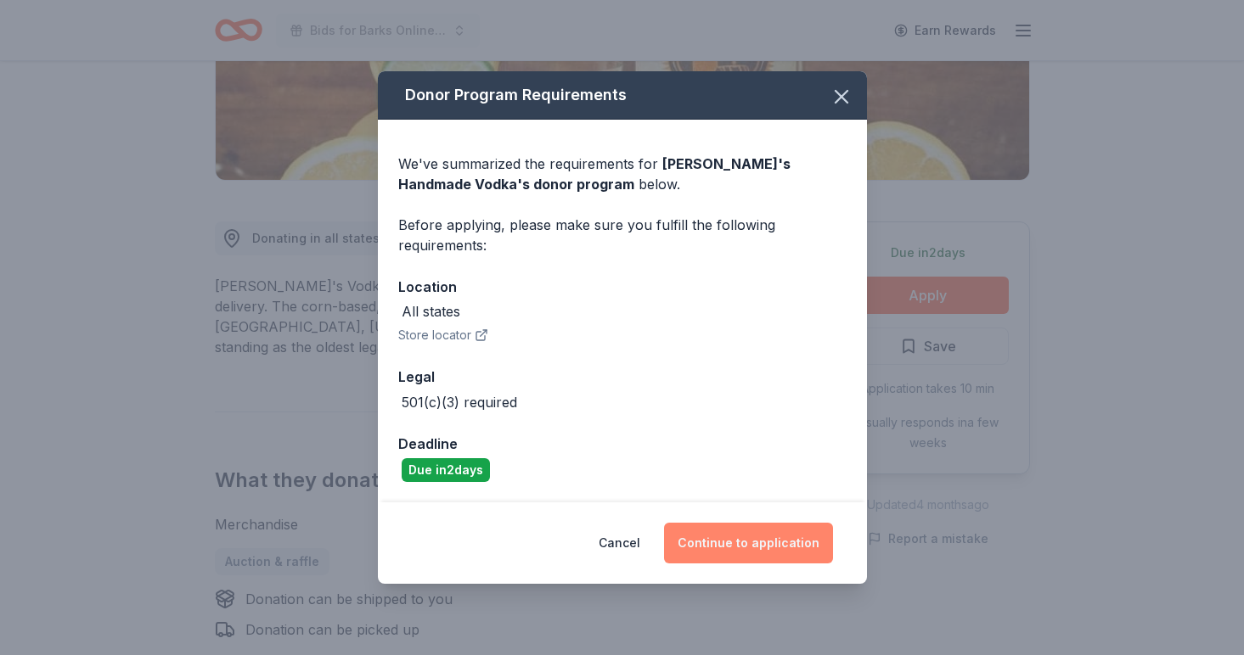
click at [738, 537] on button "Continue to application" at bounding box center [748, 543] width 169 height 41
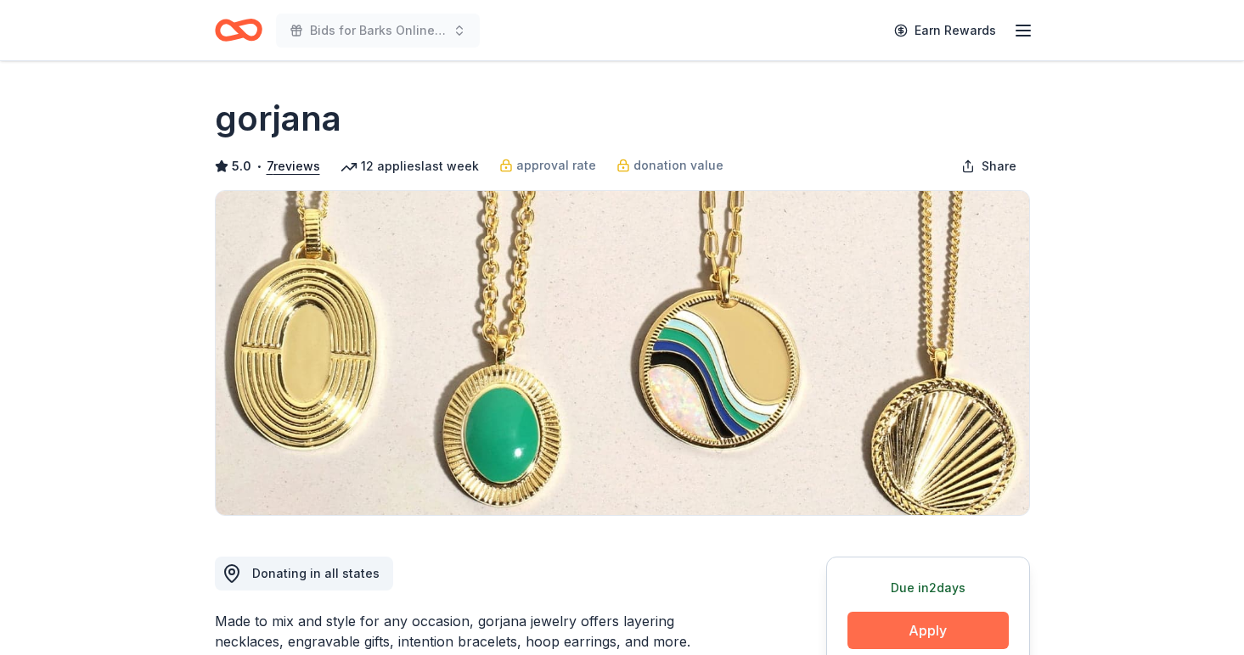
click at [867, 628] on button "Apply" at bounding box center [927, 630] width 161 height 37
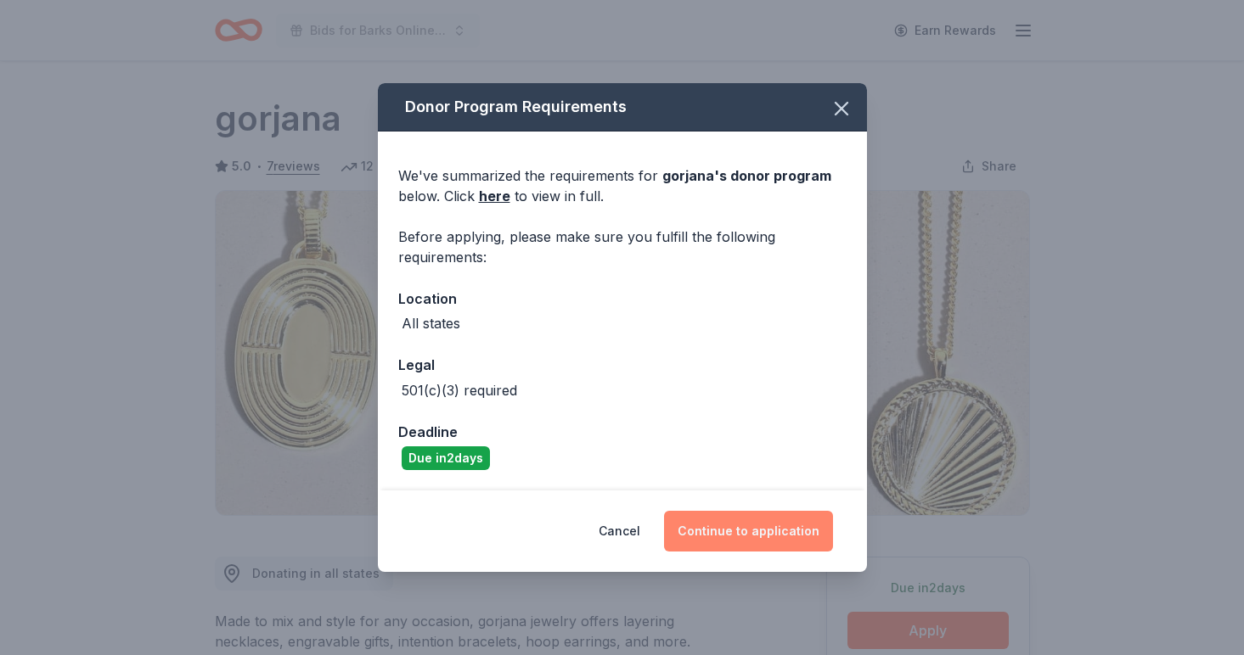
click at [756, 533] on button "Continue to application" at bounding box center [748, 531] width 169 height 41
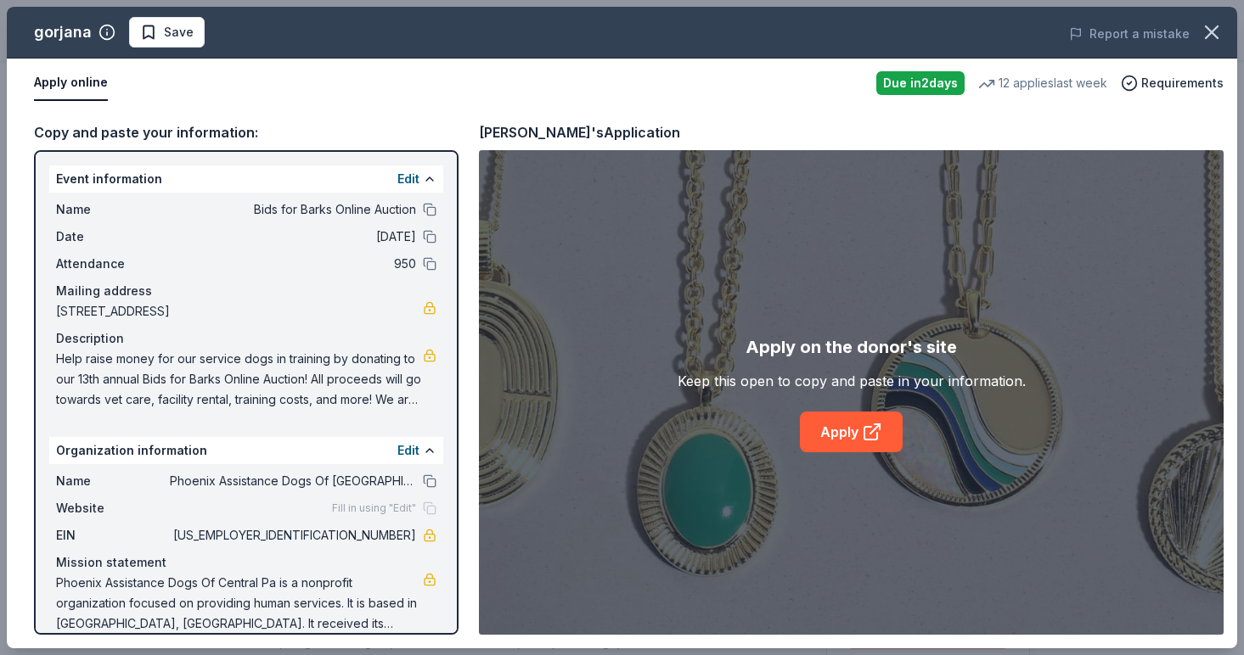
click at [817, 458] on div "Apply on the donor's site Keep this open to copy and paste in your information.…" at bounding box center [851, 392] width 744 height 485
click at [824, 441] on link "Apply" at bounding box center [851, 432] width 103 height 41
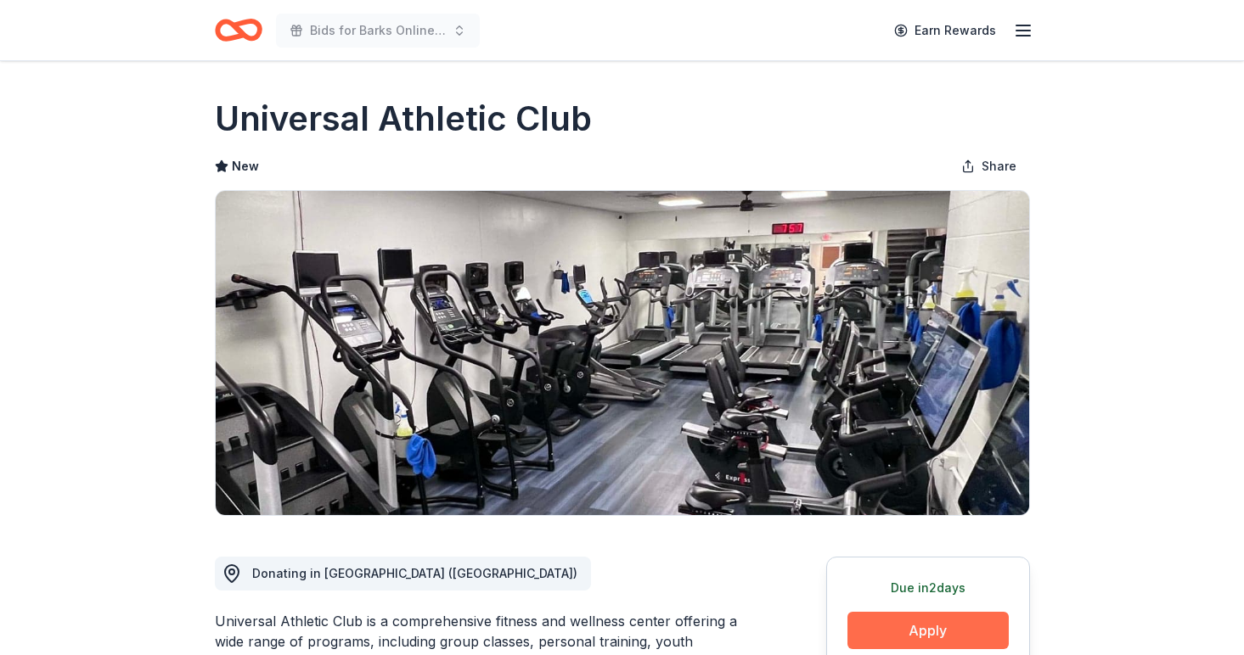
click at [915, 626] on button "Apply" at bounding box center [927, 630] width 161 height 37
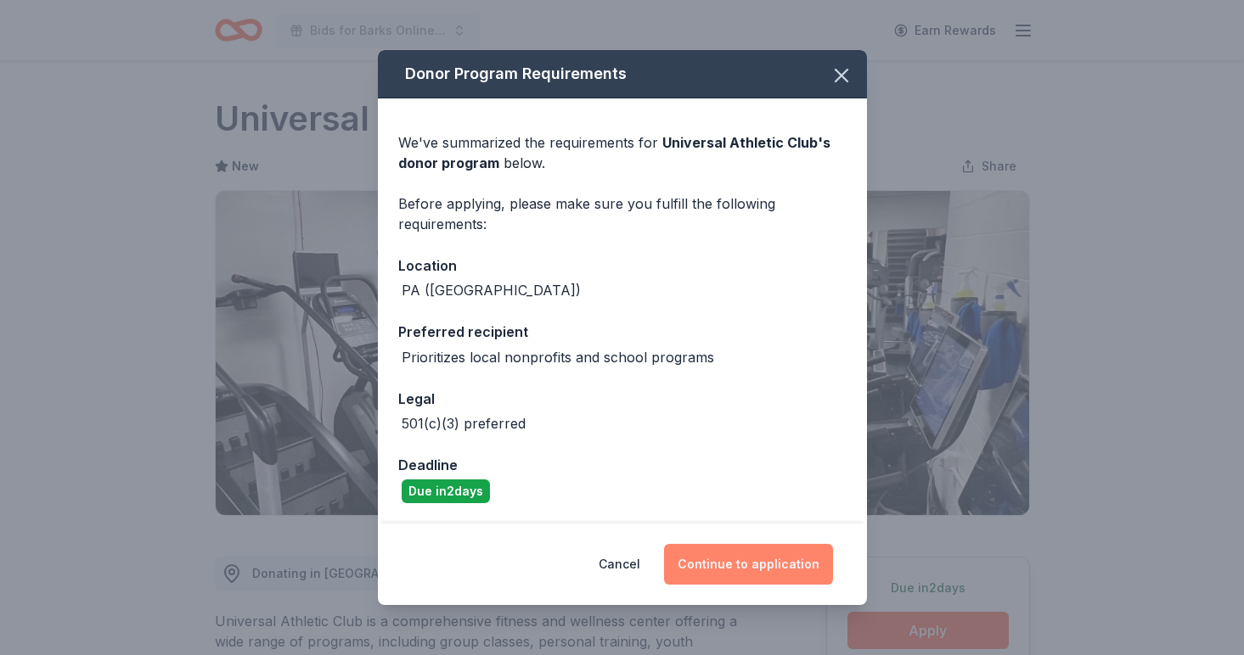
click at [782, 554] on button "Continue to application" at bounding box center [748, 564] width 169 height 41
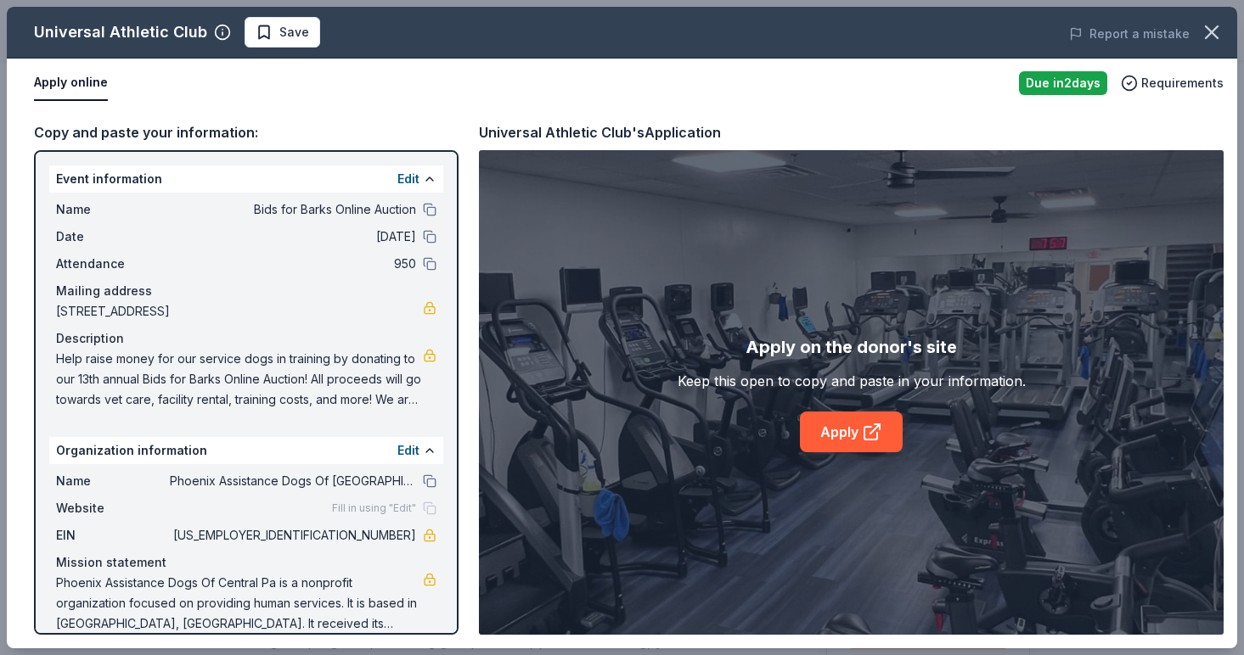
click at [860, 452] on div "Apply on the donor's site Keep this open to copy and paste in your information.…" at bounding box center [851, 392] width 744 height 485
click at [860, 441] on link "Apply" at bounding box center [851, 432] width 103 height 41
